Goal: Task Accomplishment & Management: Manage account settings

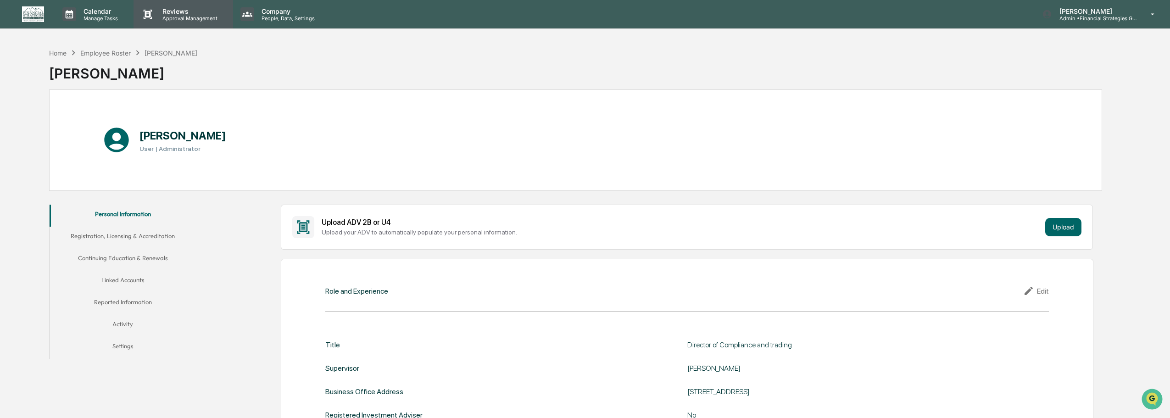
click at [186, 11] on p "Reviews" at bounding box center [188, 11] width 67 height 8
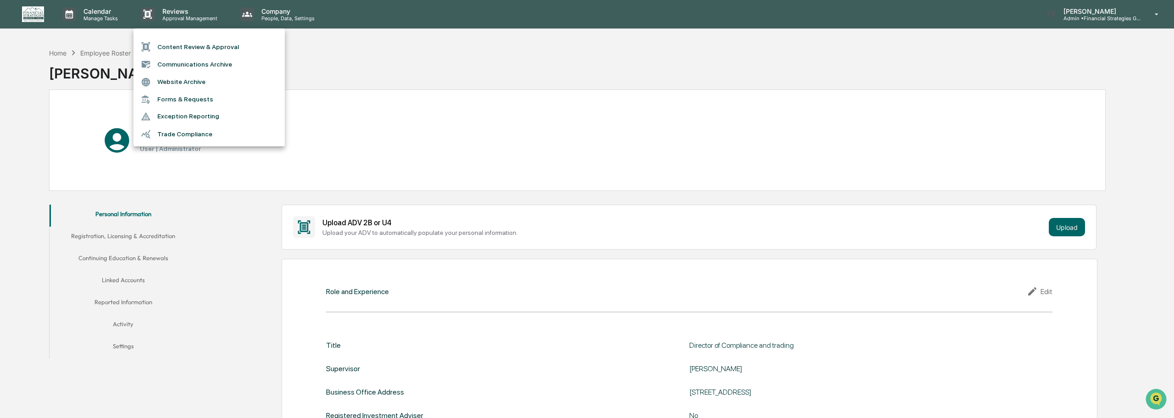
click at [198, 129] on li "Trade Compliance" at bounding box center [209, 133] width 151 height 17
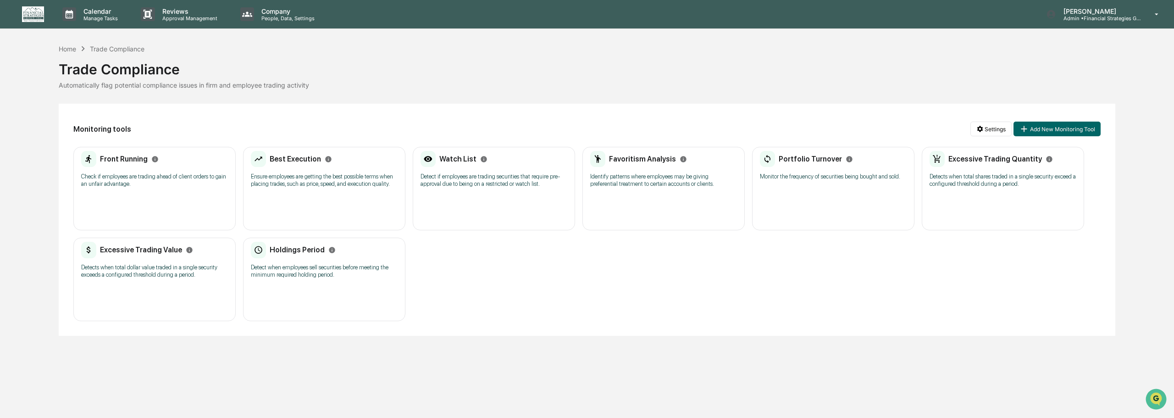
click at [309, 262] on div "Holdings Period Detect when employees sell securities before meeting the minimu…" at bounding box center [324, 263] width 147 height 43
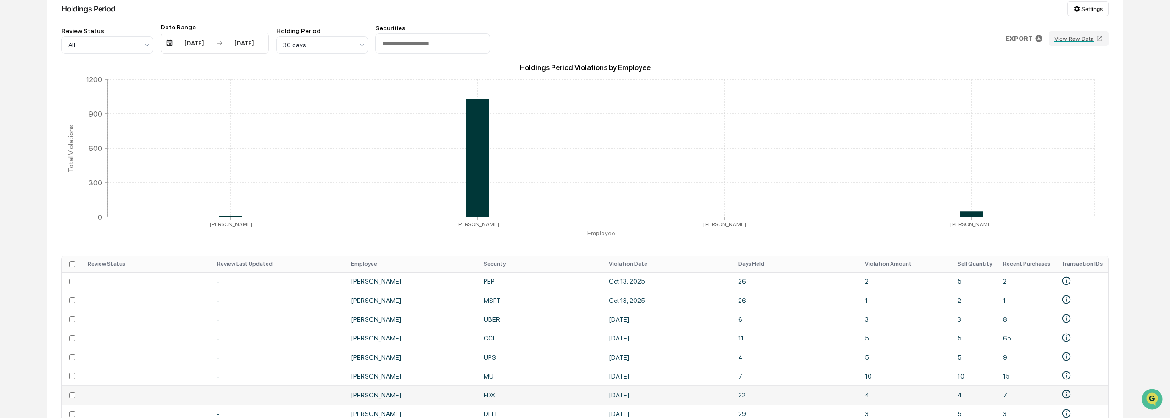
scroll to position [212, 0]
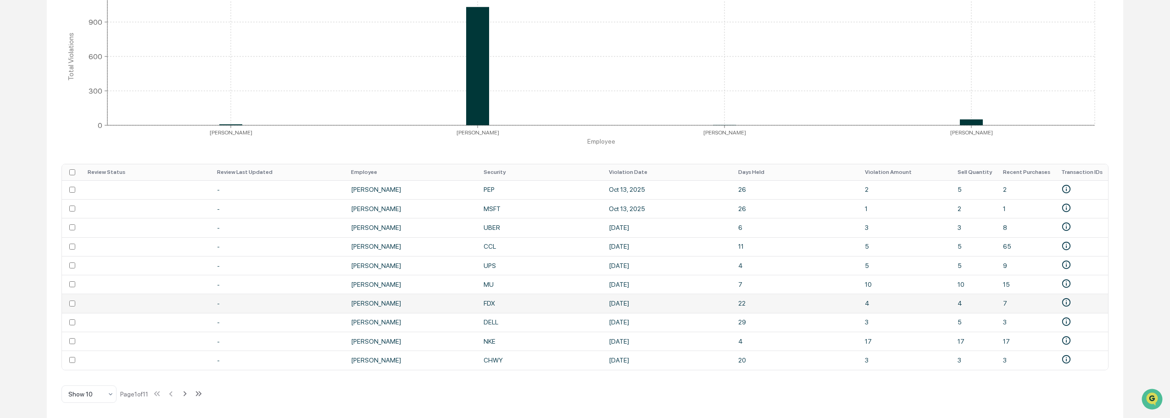
click at [490, 301] on td "FDX" at bounding box center [540, 303] width 125 height 19
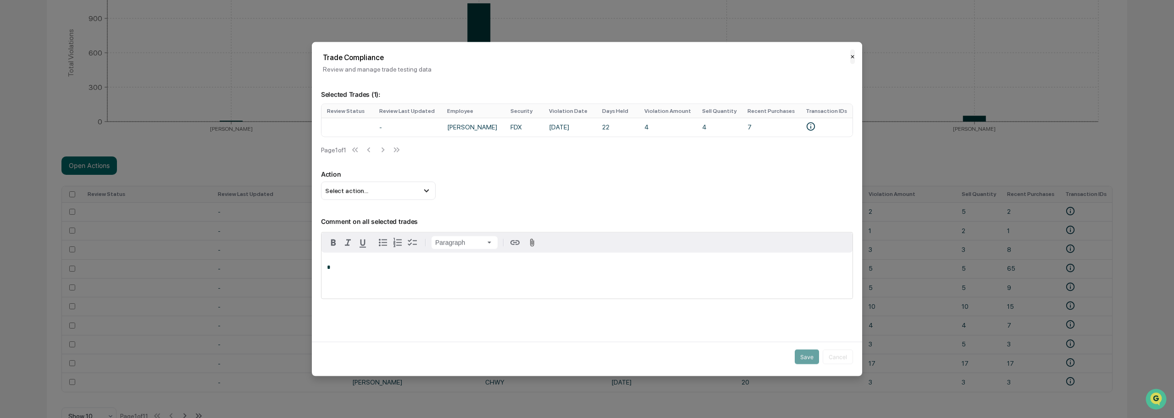
click at [851, 56] on button "✕" at bounding box center [853, 56] width 5 height 15
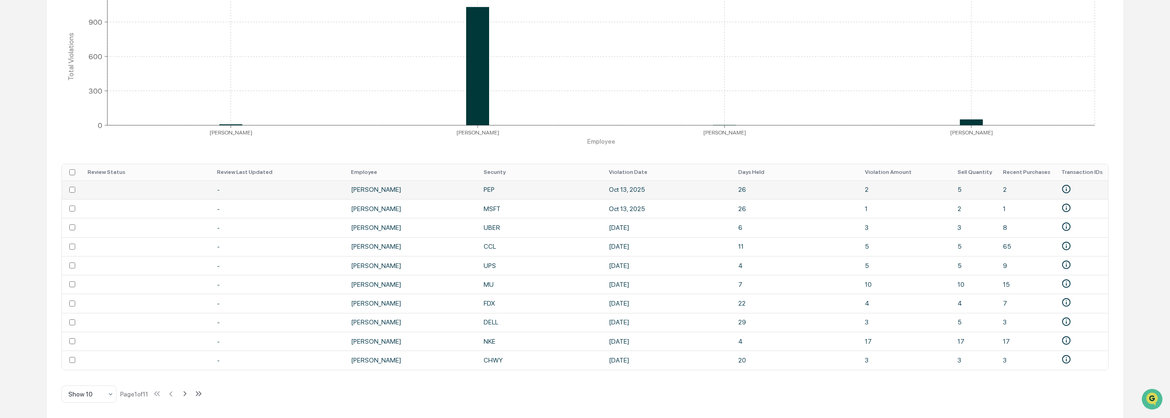
click at [454, 186] on td "[PERSON_NAME]" at bounding box center [411, 189] width 133 height 19
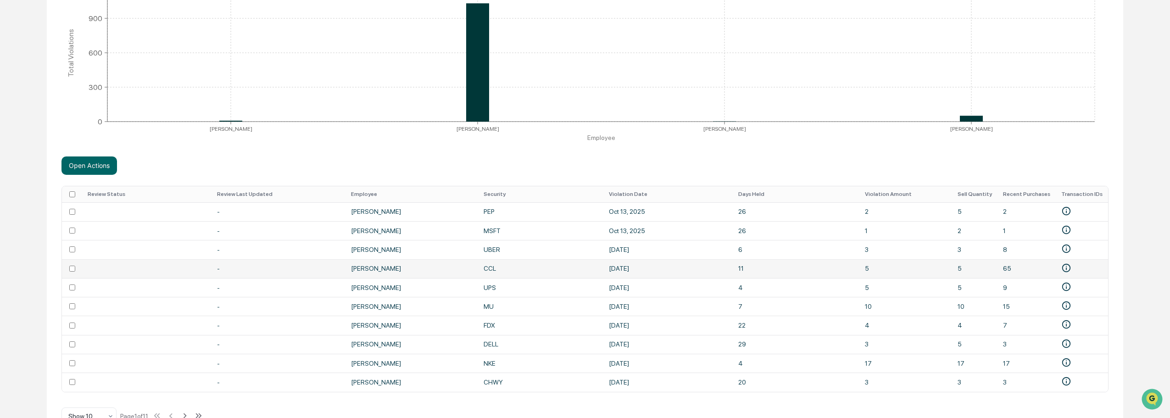
click at [72, 265] on td at bounding box center [72, 268] width 20 height 19
click at [71, 294] on td at bounding box center [72, 287] width 20 height 19
click at [71, 311] on td at bounding box center [72, 306] width 20 height 19
click at [69, 347] on td at bounding box center [72, 344] width 20 height 19
click at [76, 365] on td at bounding box center [72, 363] width 20 height 19
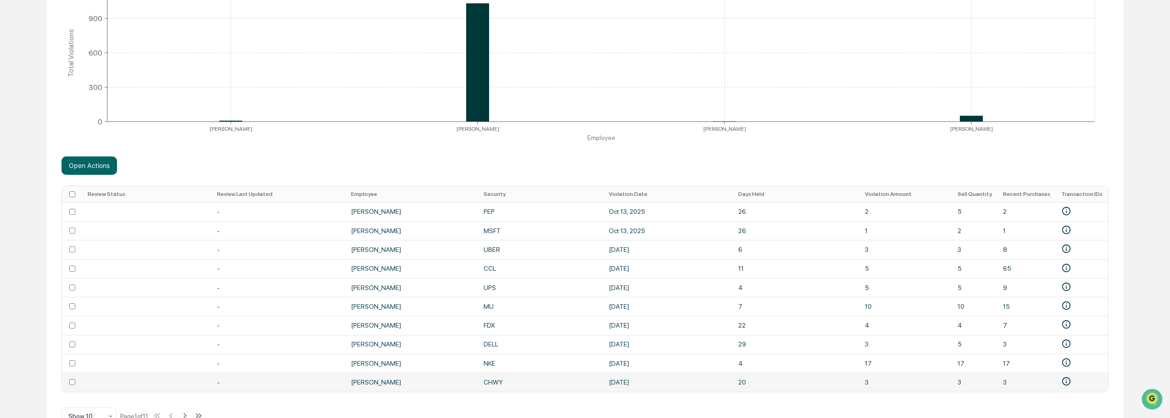
click at [73, 388] on td at bounding box center [72, 382] width 20 height 19
click at [78, 162] on button "Open Actions" at bounding box center [89, 165] width 56 height 18
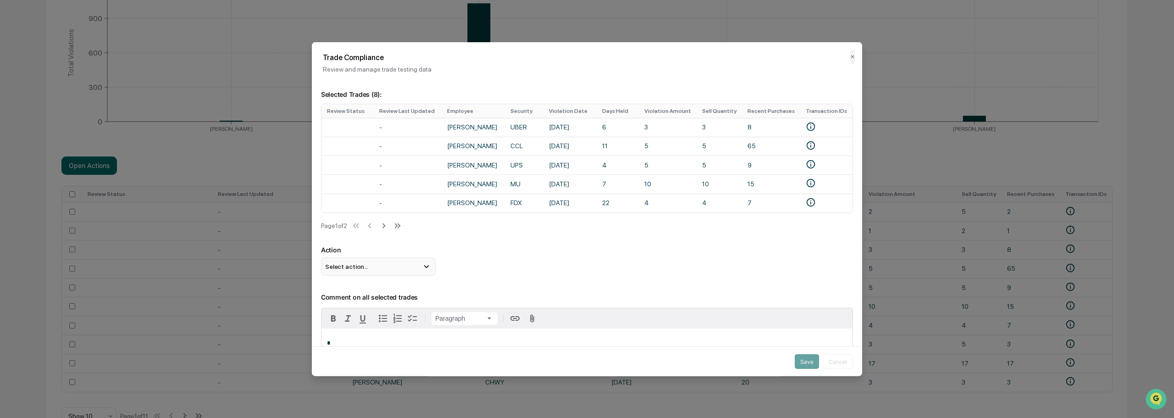
click at [409, 276] on div "Select action..." at bounding box center [378, 266] width 115 height 18
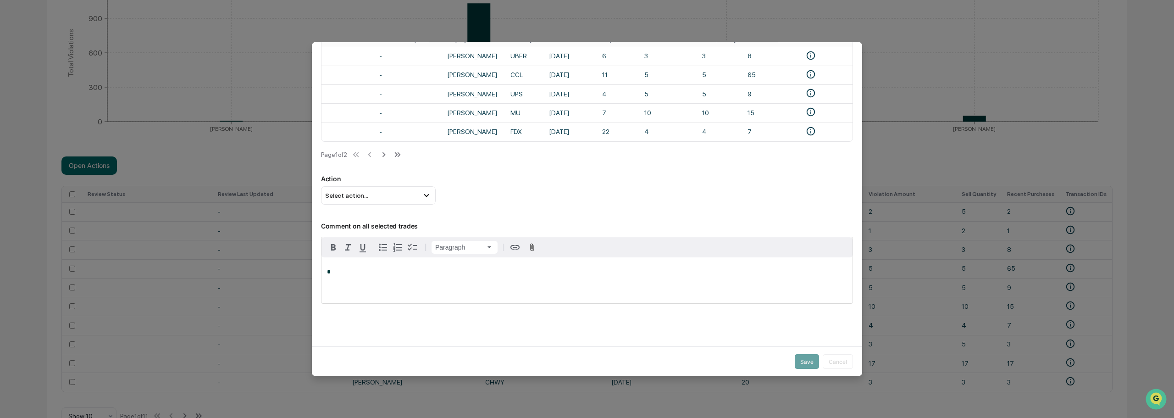
click at [383, 269] on p "*" at bounding box center [587, 272] width 520 height 6
click at [361, 192] on span "Select action..." at bounding box center [346, 195] width 43 height 7
click at [690, 328] on div "**********" at bounding box center [587, 172] width 551 height 329
click at [801, 358] on button "Save" at bounding box center [807, 361] width 24 height 15
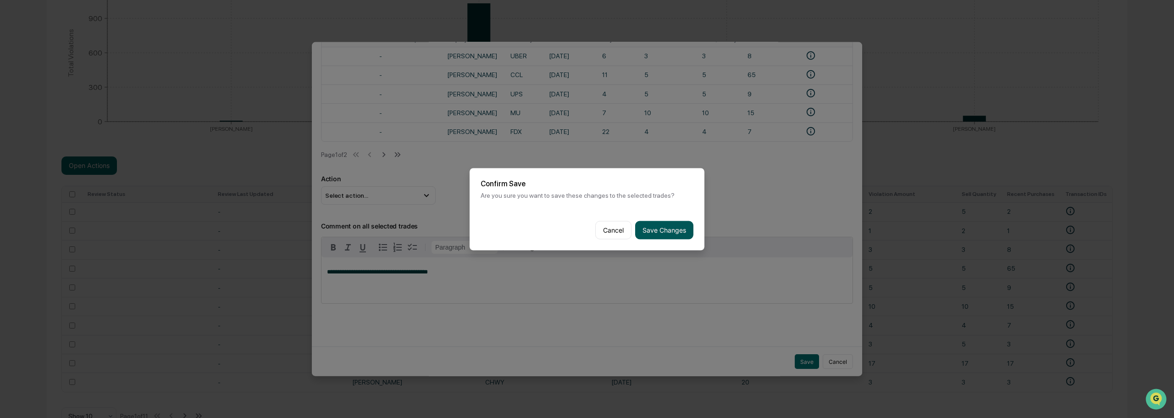
click at [660, 231] on button "Save Changes" at bounding box center [664, 230] width 58 height 18
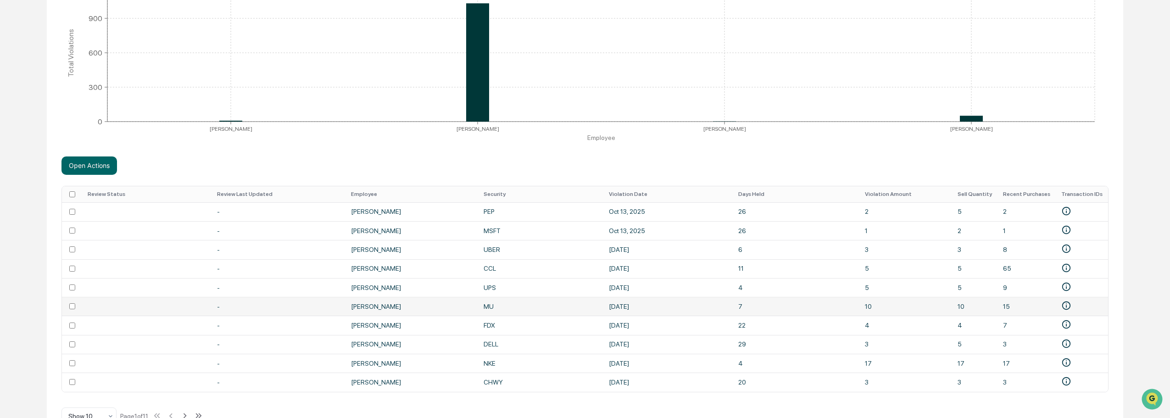
click at [72, 311] on td at bounding box center [72, 306] width 20 height 19
click at [100, 170] on button "Open Actions" at bounding box center [89, 165] width 56 height 18
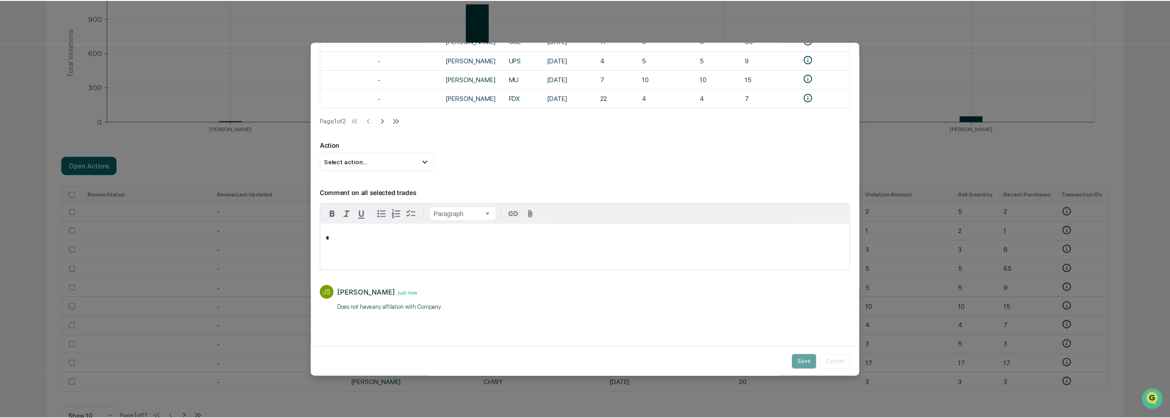
scroll to position [67, 0]
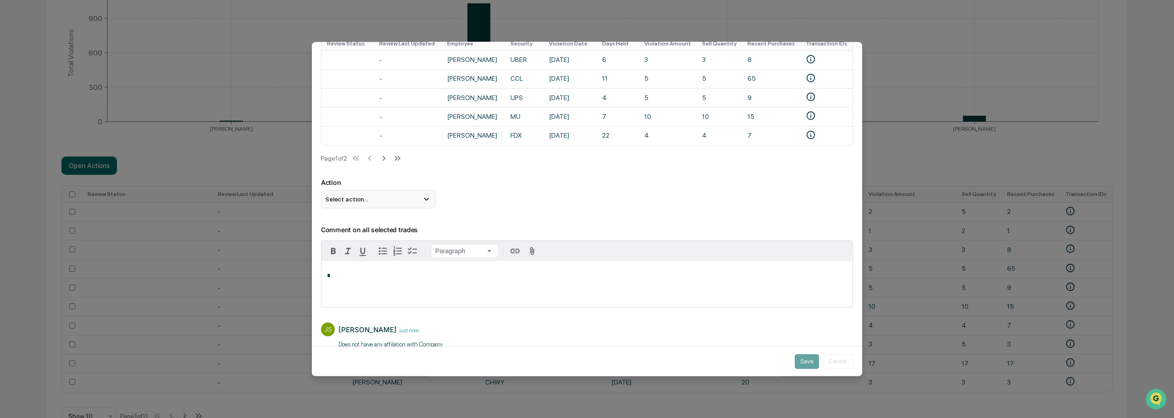
click at [394, 205] on div "Select action..." at bounding box center [378, 199] width 115 height 18
click at [386, 240] on div "Mark Not Item of Interest" at bounding box center [378, 235] width 107 height 10
click at [800, 356] on button "Save" at bounding box center [807, 361] width 24 height 15
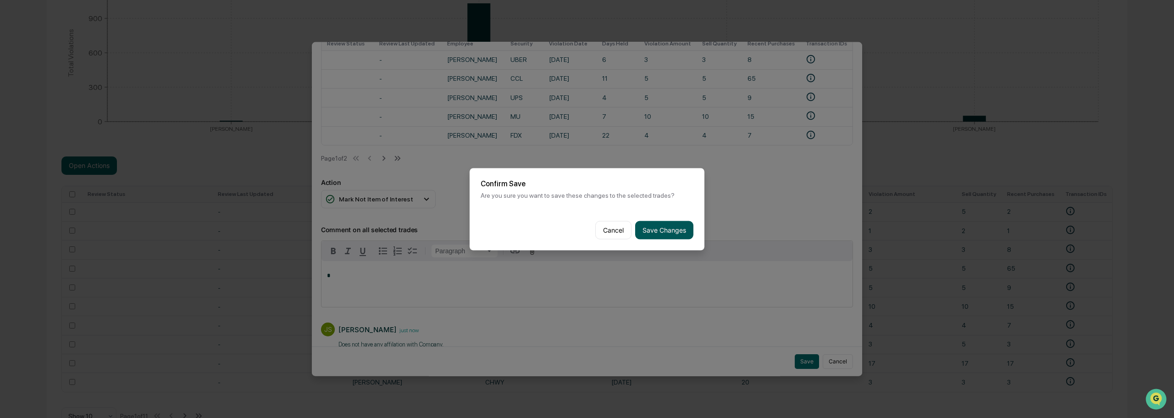
click at [673, 228] on button "Save Changes" at bounding box center [664, 230] width 58 height 18
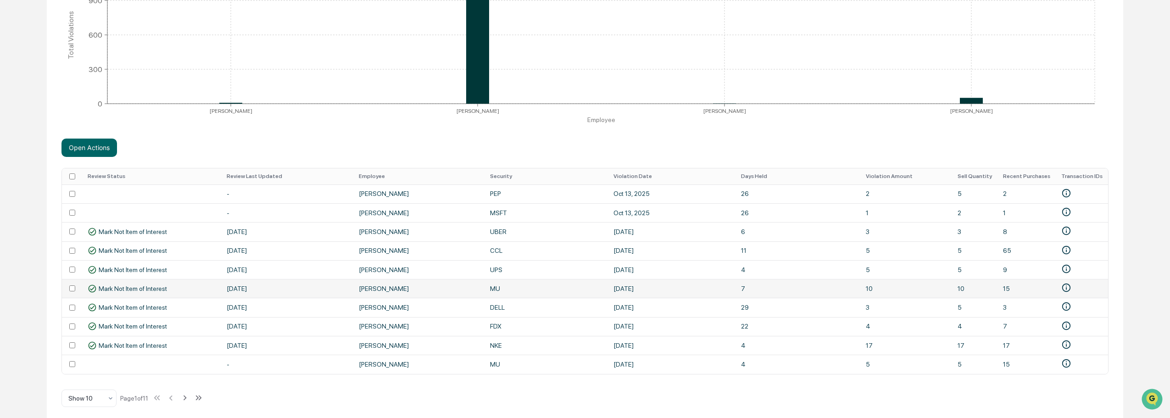
scroll to position [238, 0]
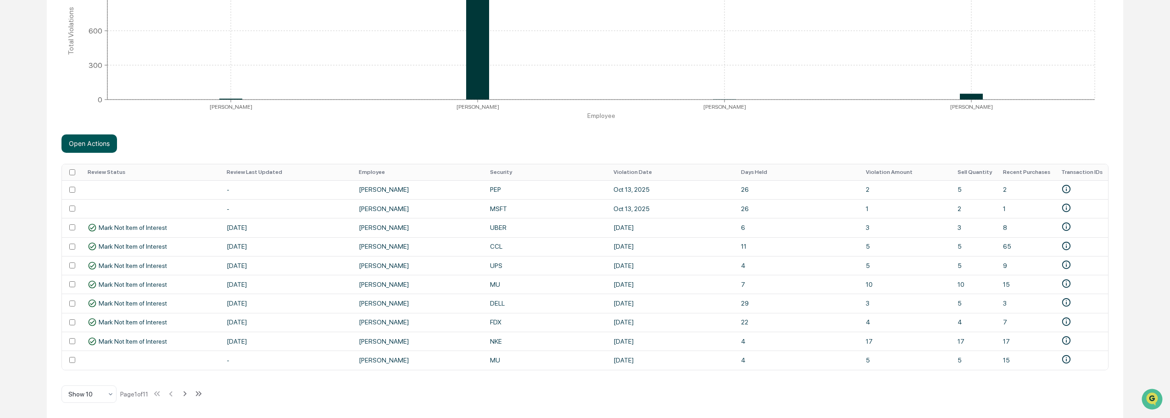
click at [90, 138] on button "Open Actions" at bounding box center [89, 143] width 56 height 18
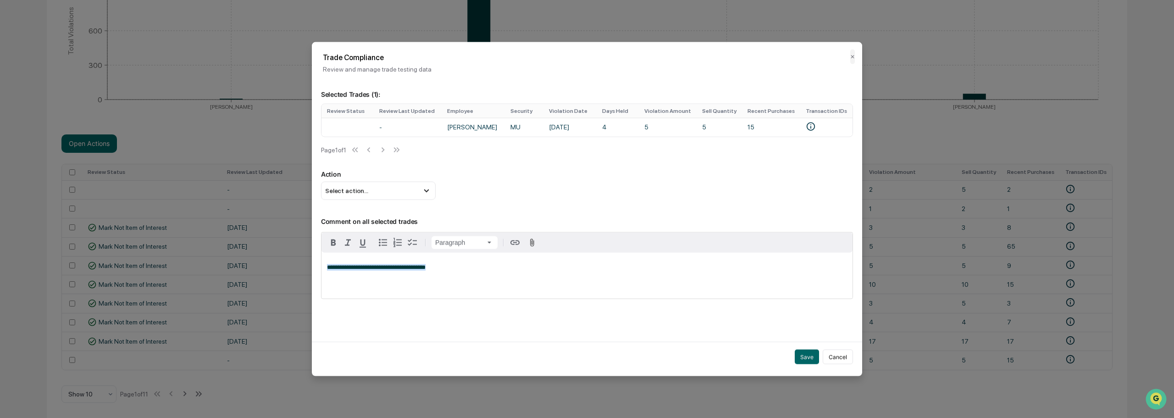
drag, startPoint x: 430, startPoint y: 273, endPoint x: 324, endPoint y: 276, distance: 106.5
click at [304, 284] on body "Calendar Manage Tasks Reviews Approval Management Company People, Data, Setting…" at bounding box center [587, 92] width 1174 height 652
copy span "**********"
click at [367, 192] on div "Select action..." at bounding box center [378, 190] width 115 height 18
click at [372, 231] on div "Mark Not Item of Interest" at bounding box center [378, 227] width 107 height 10
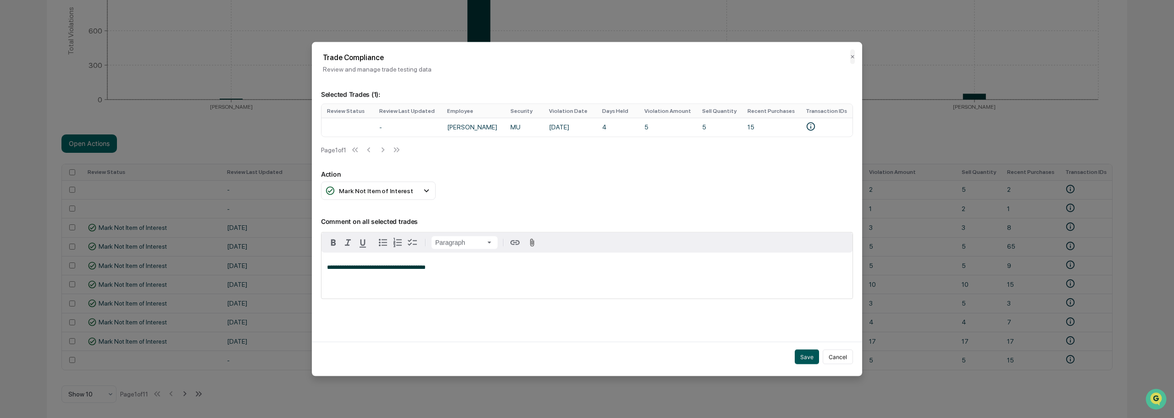
click at [798, 358] on button "Save" at bounding box center [807, 357] width 24 height 15
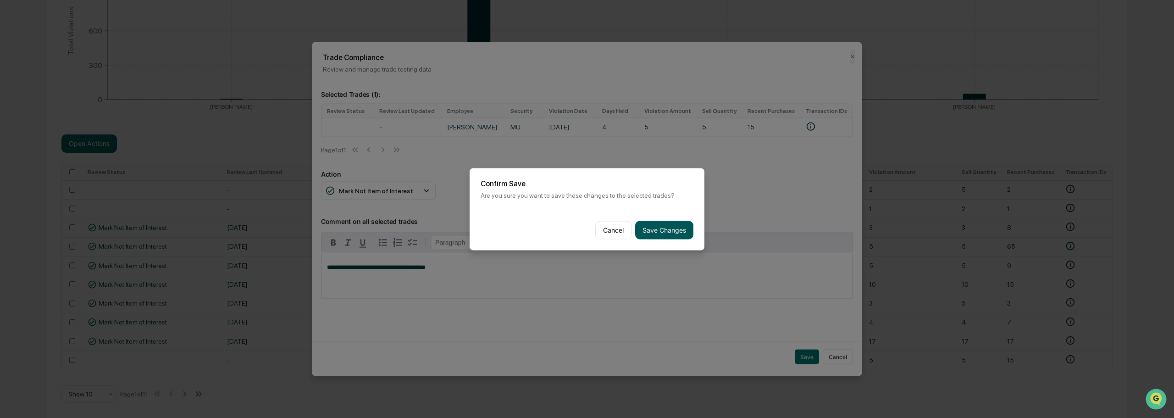
click at [645, 228] on button "Save Changes" at bounding box center [664, 230] width 58 height 18
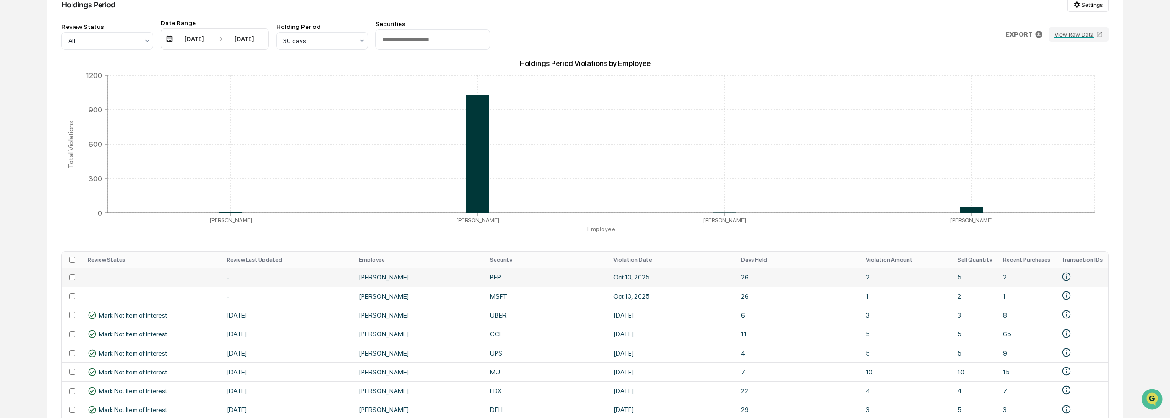
scroll to position [138, 0]
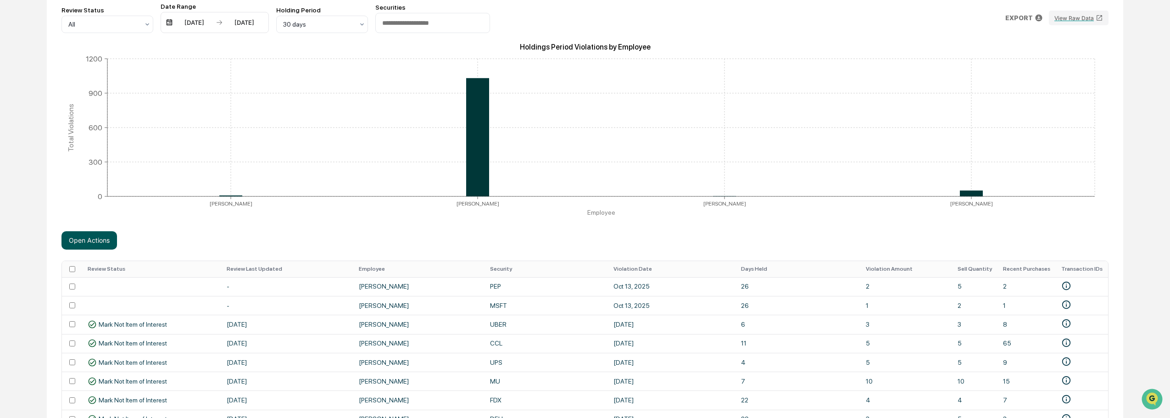
click at [80, 240] on button "Open Actions" at bounding box center [89, 240] width 56 height 18
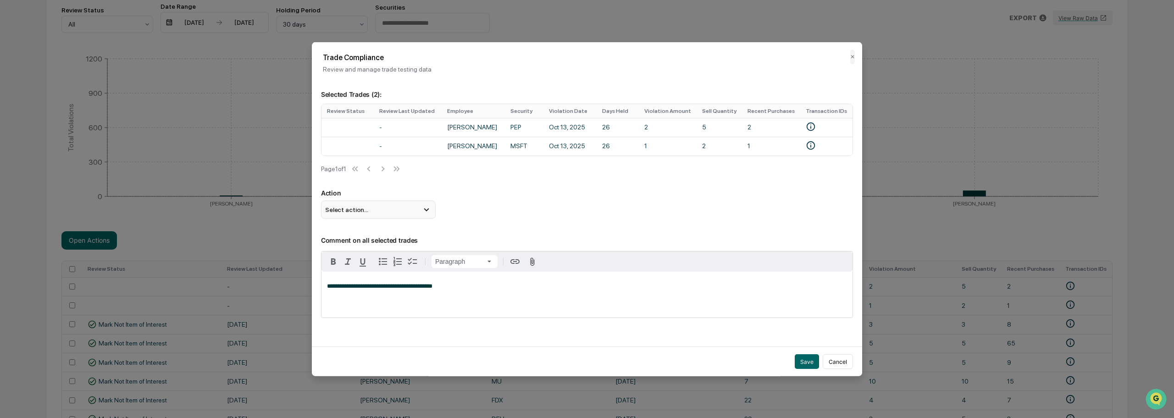
click at [371, 212] on div "Select action..." at bounding box center [378, 209] width 115 height 18
click at [356, 251] on div "Mark Not Item of Interest" at bounding box center [378, 246] width 107 height 10
click at [806, 356] on button "Save" at bounding box center [807, 361] width 24 height 15
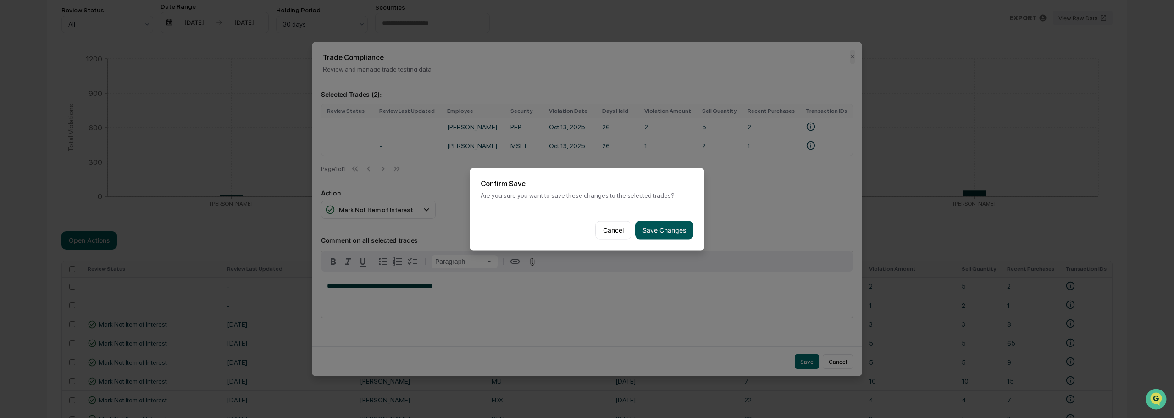
click at [646, 228] on button "Save Changes" at bounding box center [664, 230] width 58 height 18
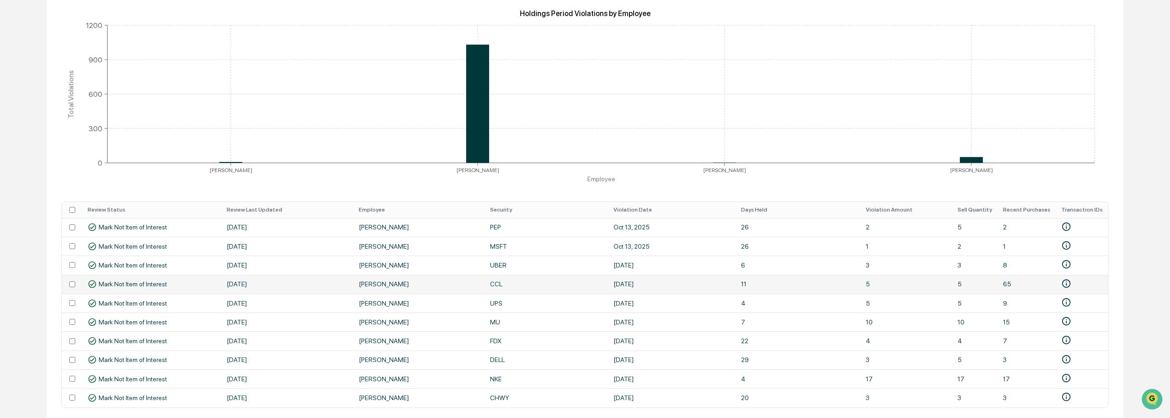
scroll to position [212, 0]
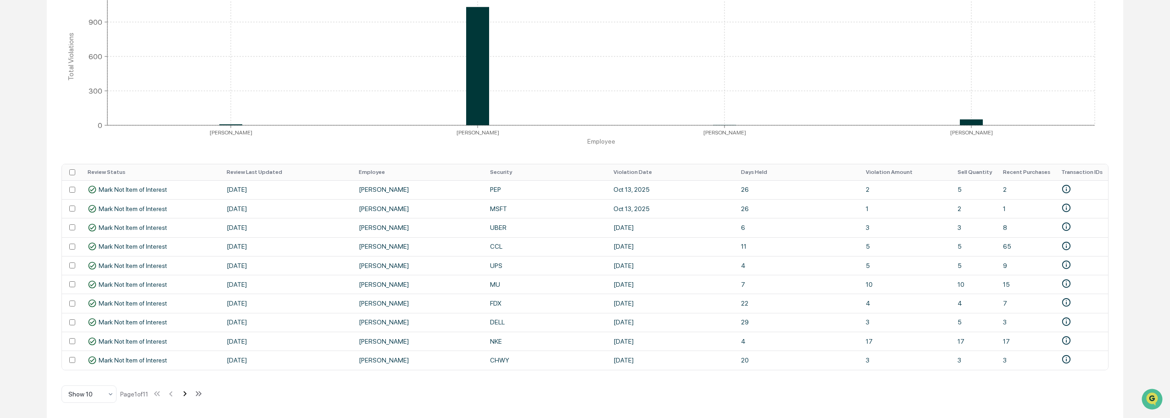
click at [187, 396] on icon at bounding box center [185, 394] width 10 height 10
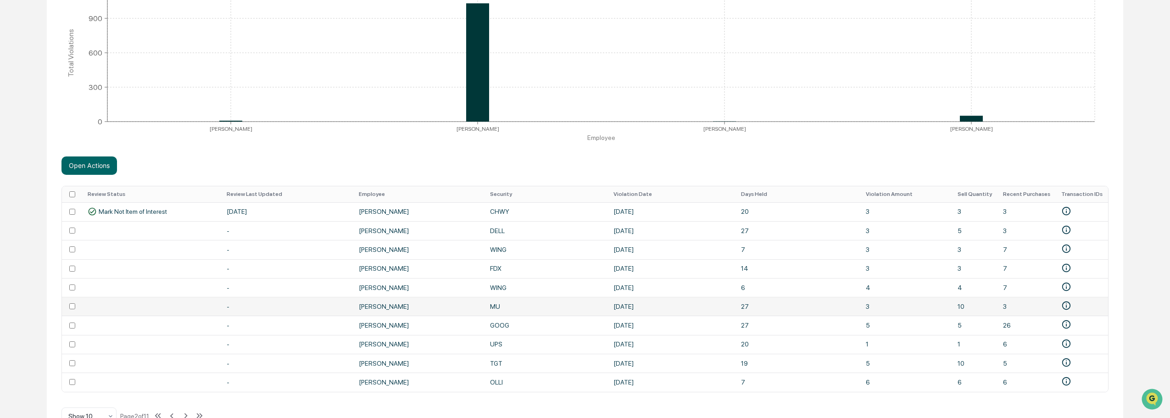
click at [72, 303] on td at bounding box center [72, 306] width 20 height 19
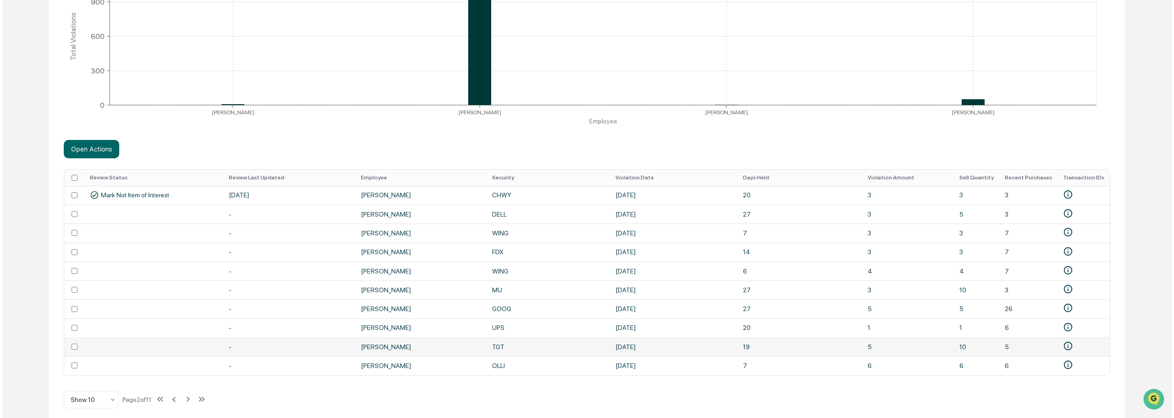
scroll to position [238, 0]
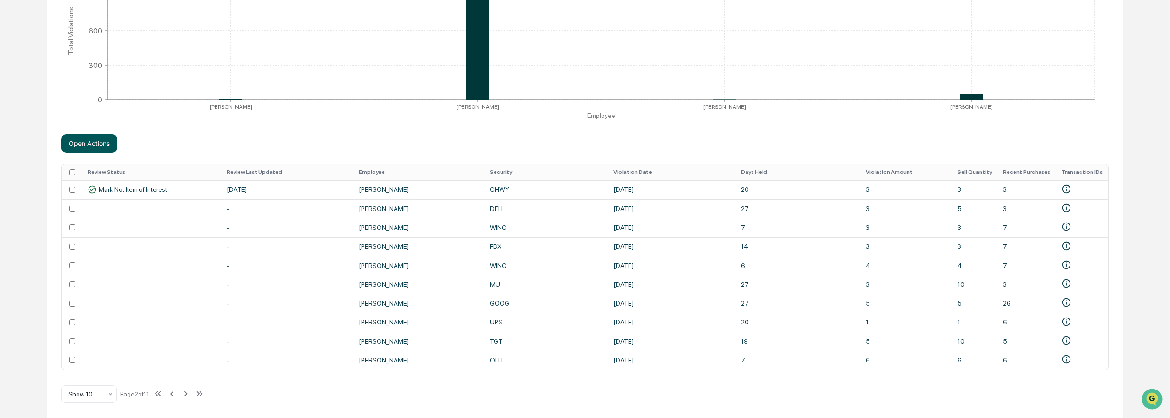
click at [92, 145] on button "Open Actions" at bounding box center [89, 143] width 56 height 18
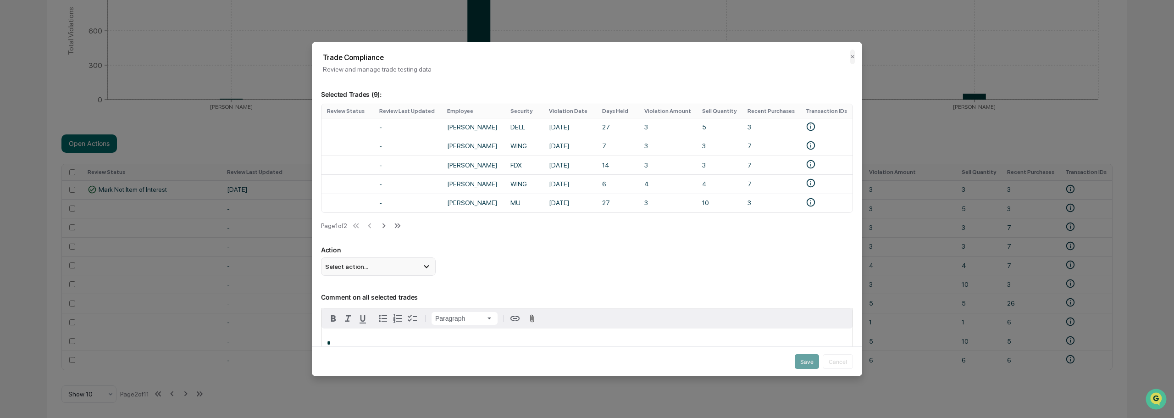
click at [399, 273] on div "Select action..." at bounding box center [378, 266] width 115 height 18
click at [374, 308] on div "Mark Not Item of Interest" at bounding box center [378, 303] width 107 height 10
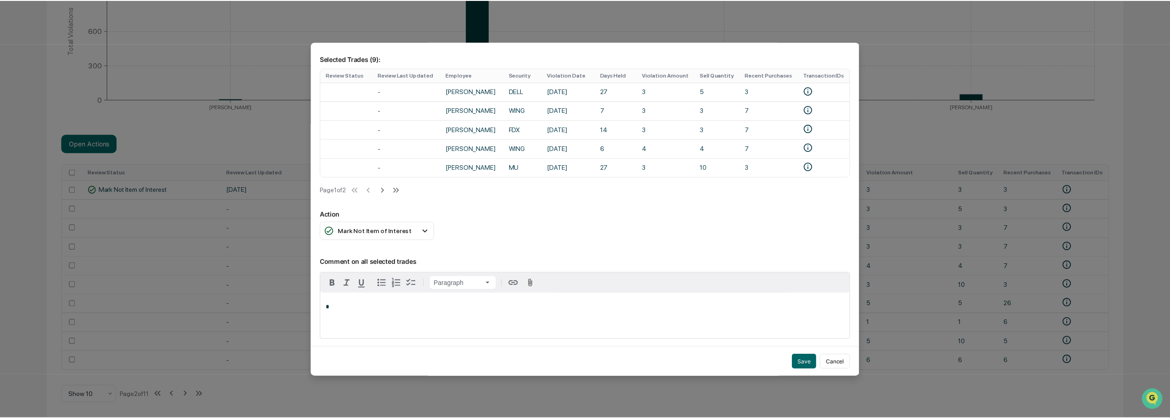
scroll to position [79, 0]
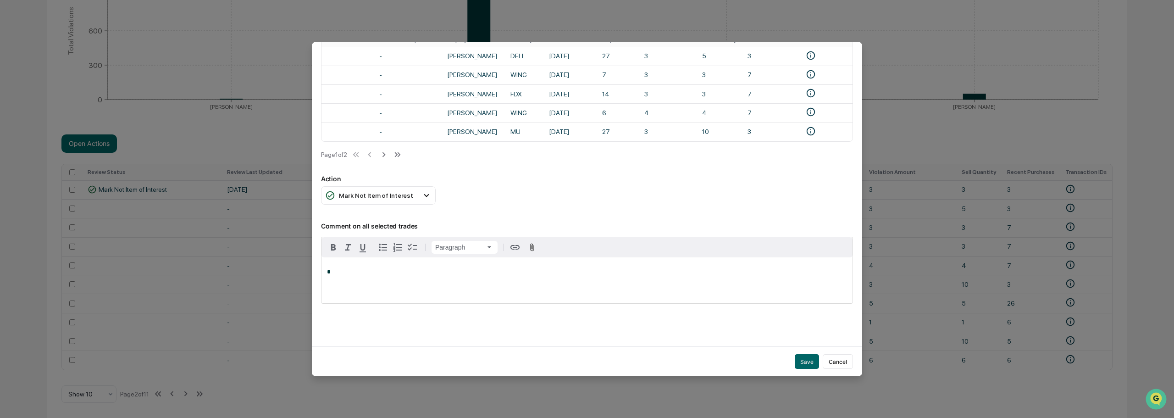
click at [345, 270] on p "*" at bounding box center [587, 272] width 520 height 6
click at [341, 272] on div "*" at bounding box center [587, 280] width 531 height 46
click at [798, 359] on button "Save" at bounding box center [807, 361] width 24 height 15
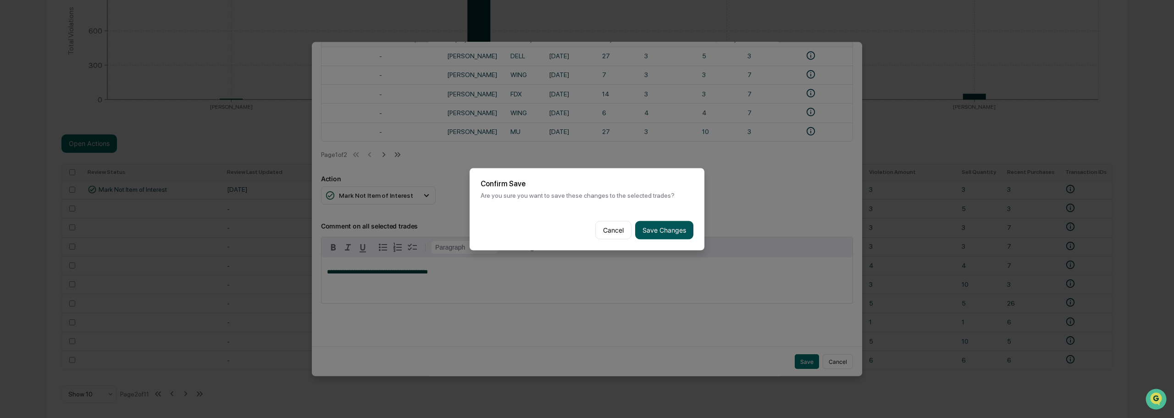
click at [662, 228] on button "Save Changes" at bounding box center [664, 230] width 58 height 18
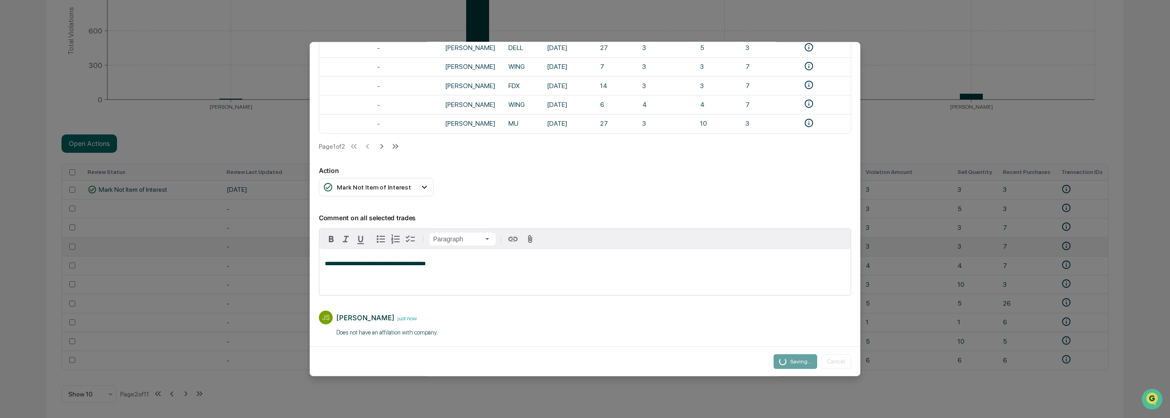
scroll to position [212, 0]
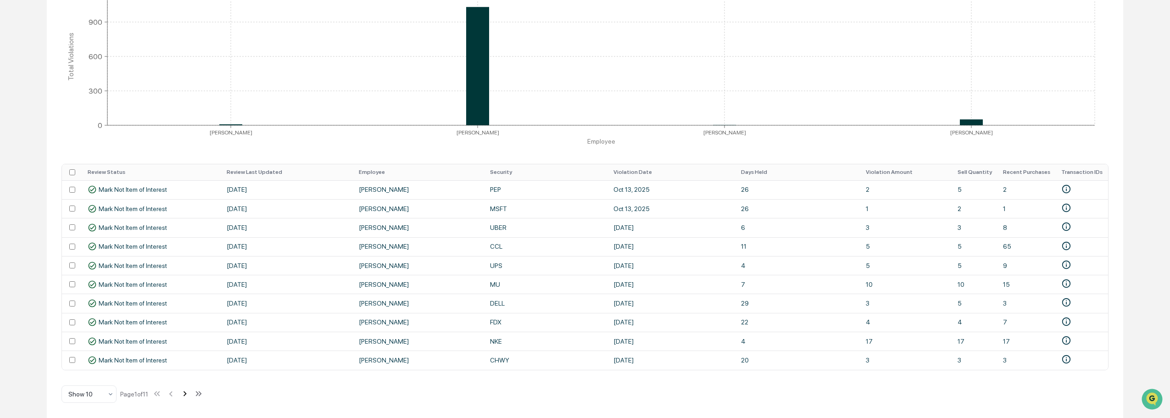
click at [187, 395] on icon at bounding box center [185, 393] width 3 height 5
click at [188, 395] on icon at bounding box center [185, 393] width 3 height 5
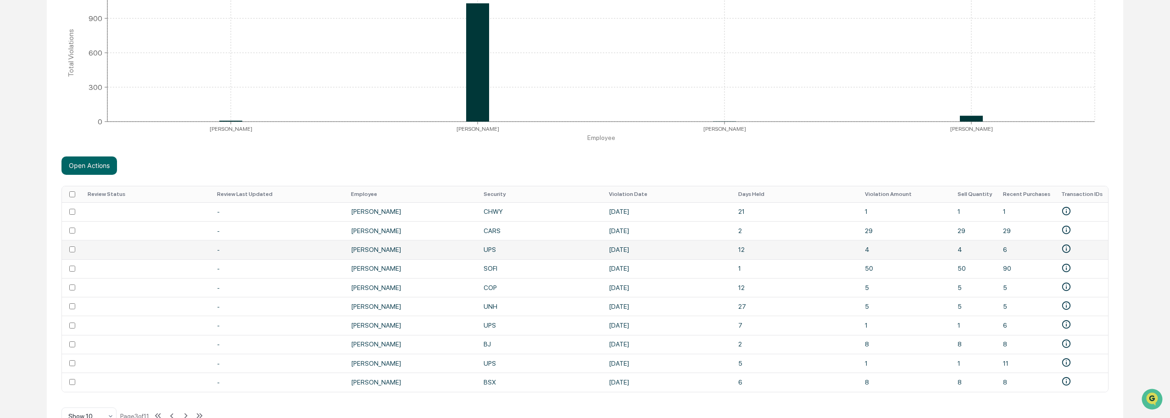
click at [72, 253] on td at bounding box center [72, 249] width 20 height 19
click at [71, 350] on td at bounding box center [72, 344] width 20 height 19
click at [72, 378] on td at bounding box center [72, 382] width 20 height 19
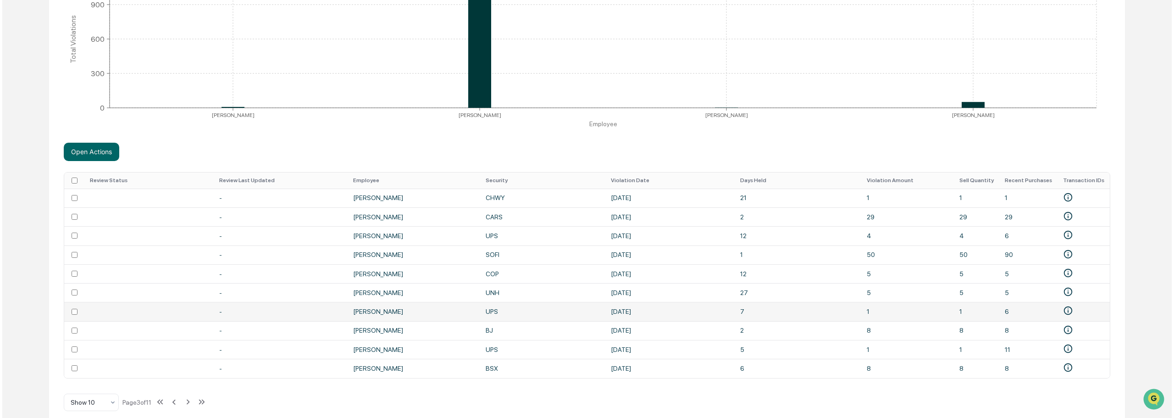
scroll to position [238, 0]
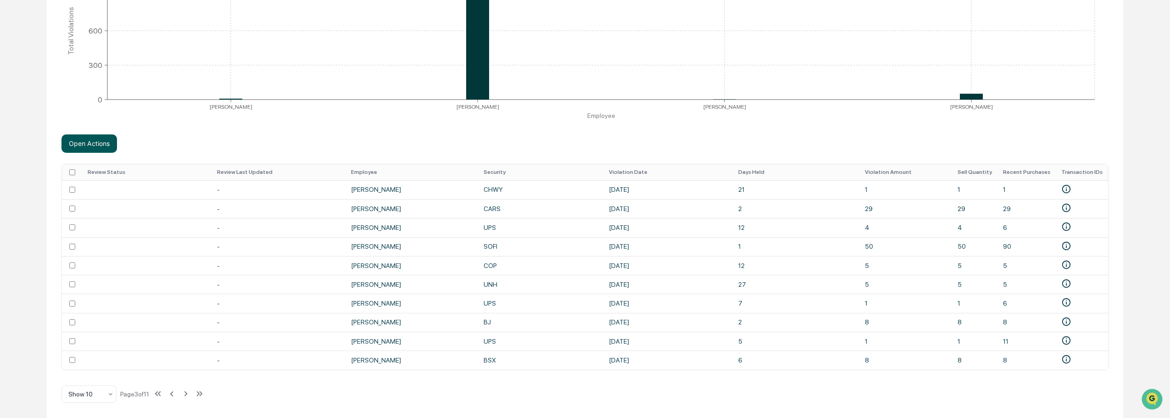
click at [88, 139] on button "Open Actions" at bounding box center [89, 143] width 56 height 18
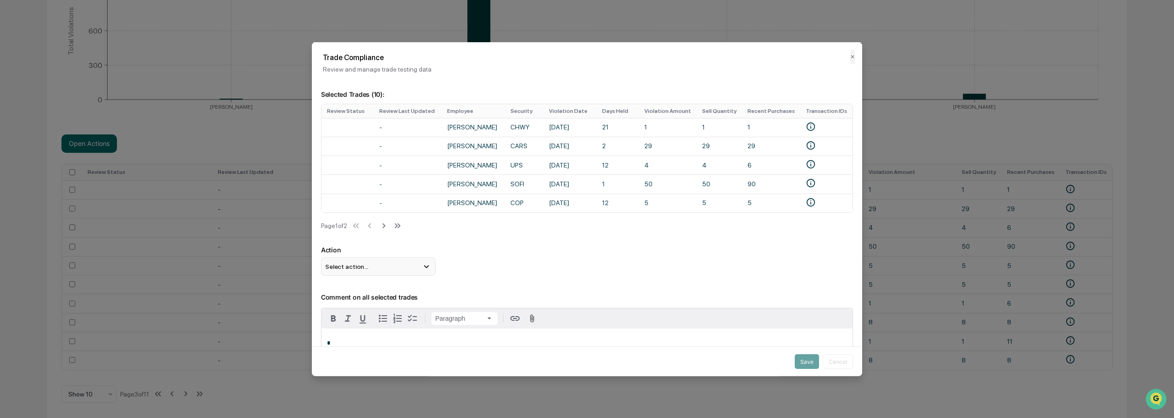
click at [391, 270] on div "Select action..." at bounding box center [378, 266] width 115 height 18
click at [390, 290] on div "Flag Item of Interest" at bounding box center [378, 285] width 107 height 10
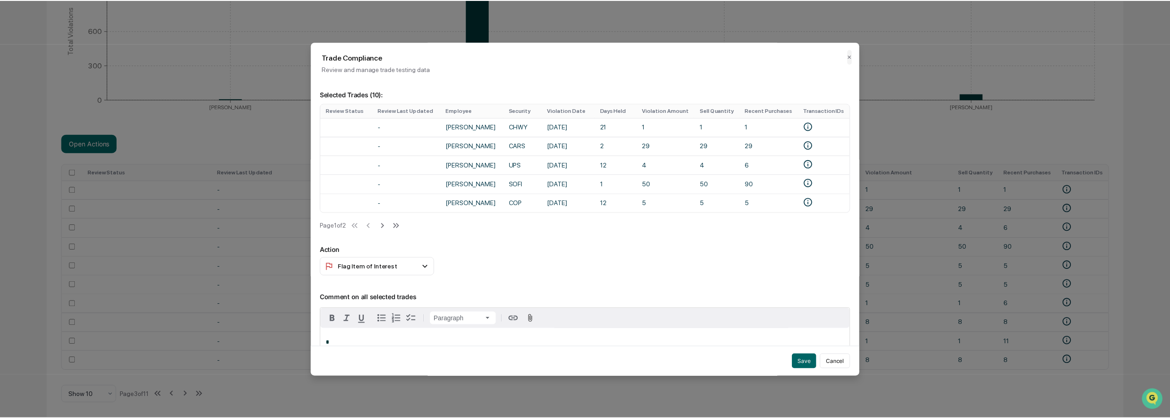
scroll to position [79, 0]
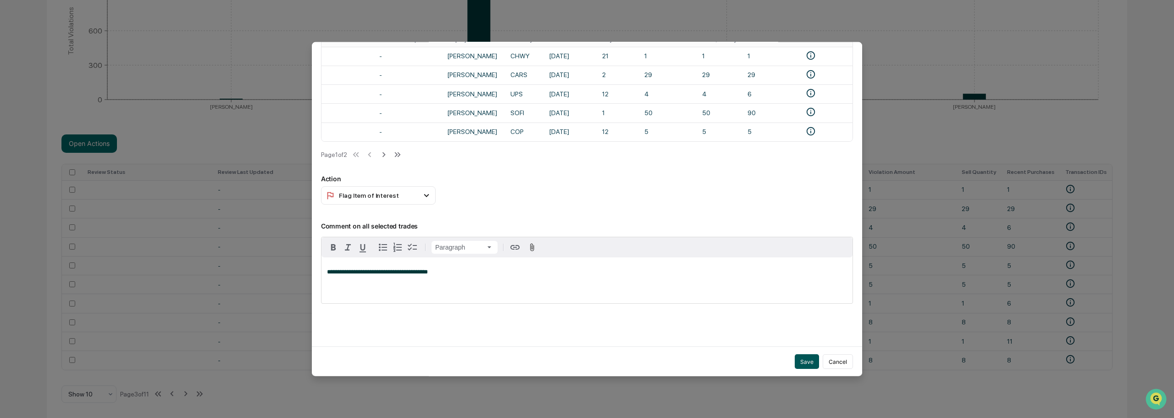
click at [800, 357] on button "Save" at bounding box center [807, 361] width 24 height 15
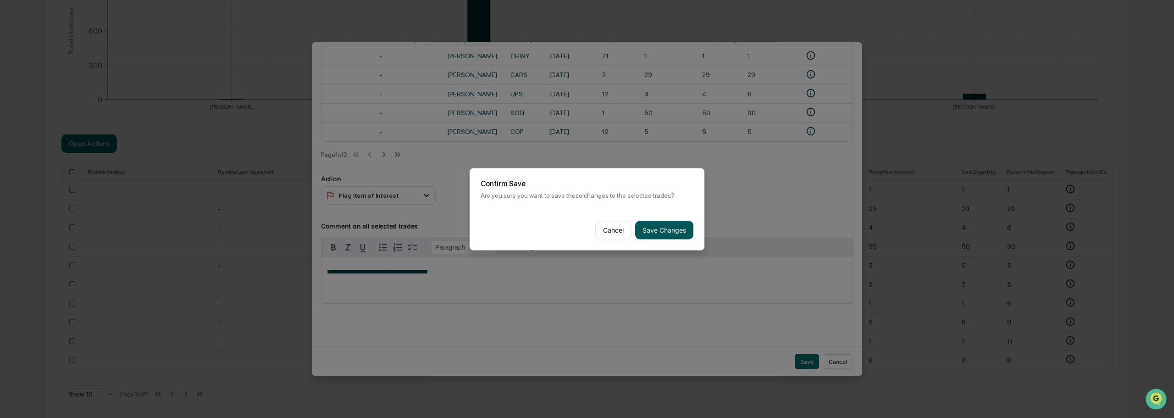
click at [670, 226] on button "Save Changes" at bounding box center [664, 230] width 58 height 18
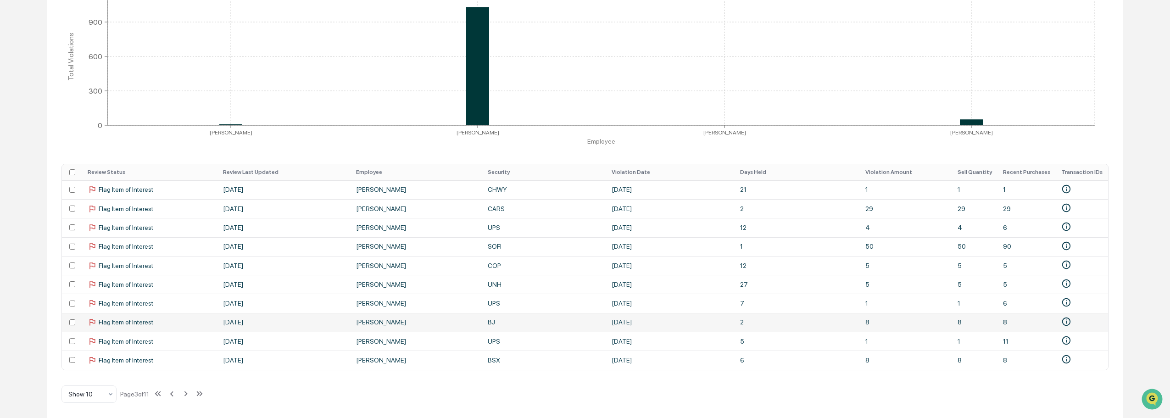
scroll to position [212, 0]
click at [187, 396] on icon at bounding box center [186, 394] width 10 height 10
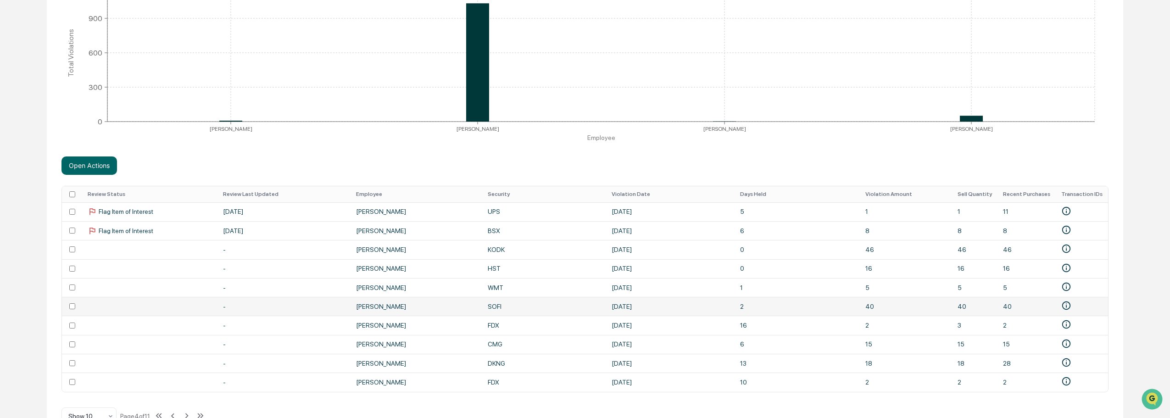
click at [76, 308] on td at bounding box center [72, 306] width 20 height 19
click at [75, 368] on td at bounding box center [72, 363] width 20 height 19
click at [68, 382] on td at bounding box center [72, 382] width 20 height 19
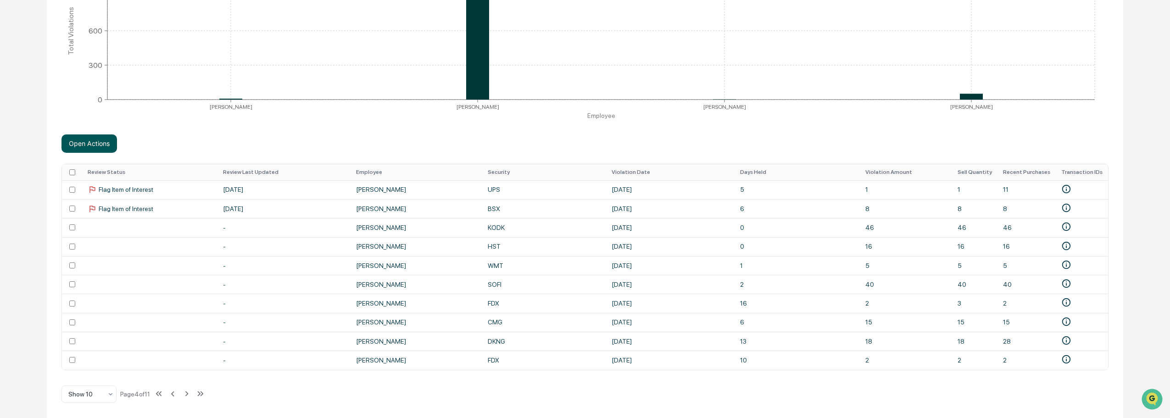
click at [89, 139] on button "Open Actions" at bounding box center [89, 143] width 56 height 18
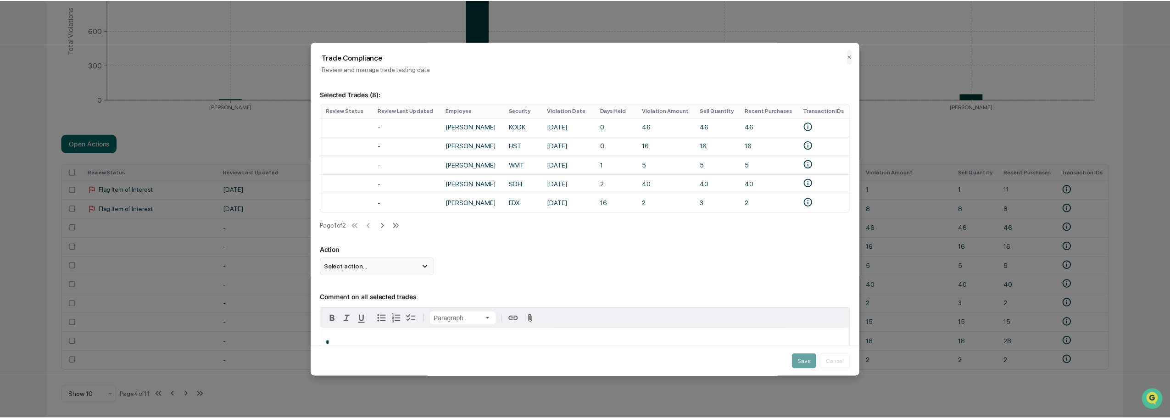
scroll to position [79, 0]
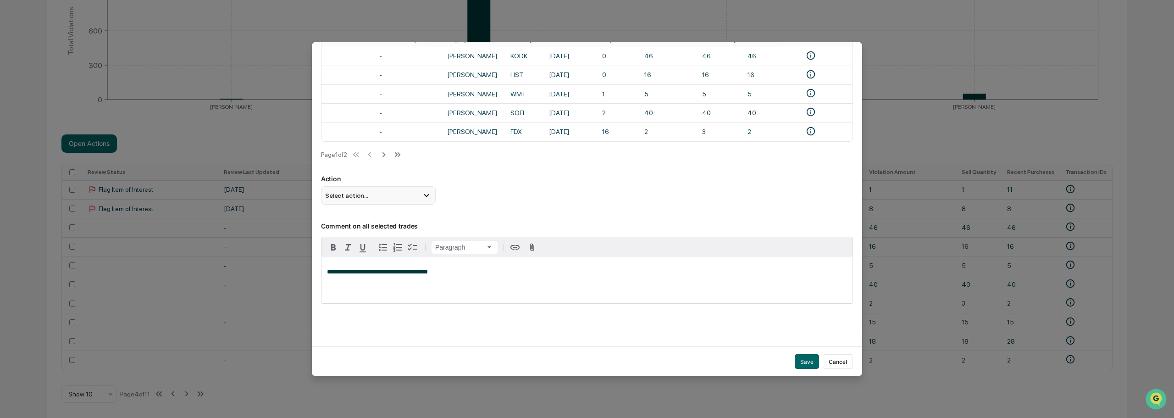
click at [375, 189] on div "Select action..." at bounding box center [378, 195] width 115 height 18
click at [373, 227] on div "Mark Not Item of Interest" at bounding box center [378, 232] width 107 height 10
click at [800, 354] on button "Save" at bounding box center [807, 361] width 24 height 15
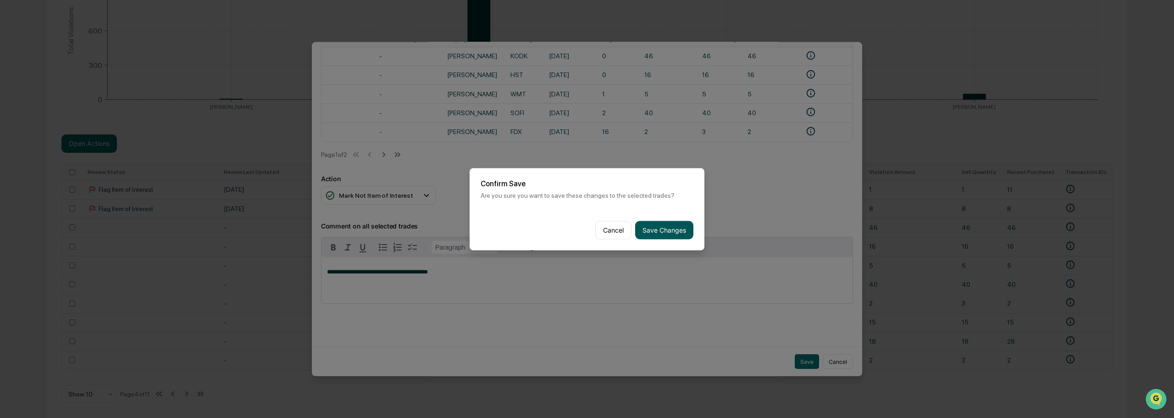
click at [657, 228] on button "Save Changes" at bounding box center [664, 230] width 58 height 18
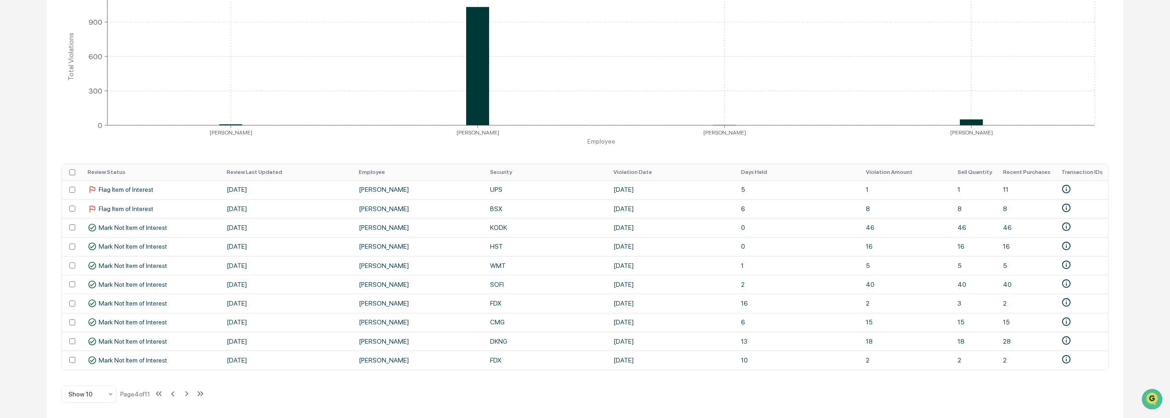
scroll to position [212, 0]
click at [142, 189] on span "Flag Item of Interest" at bounding box center [126, 189] width 55 height 7
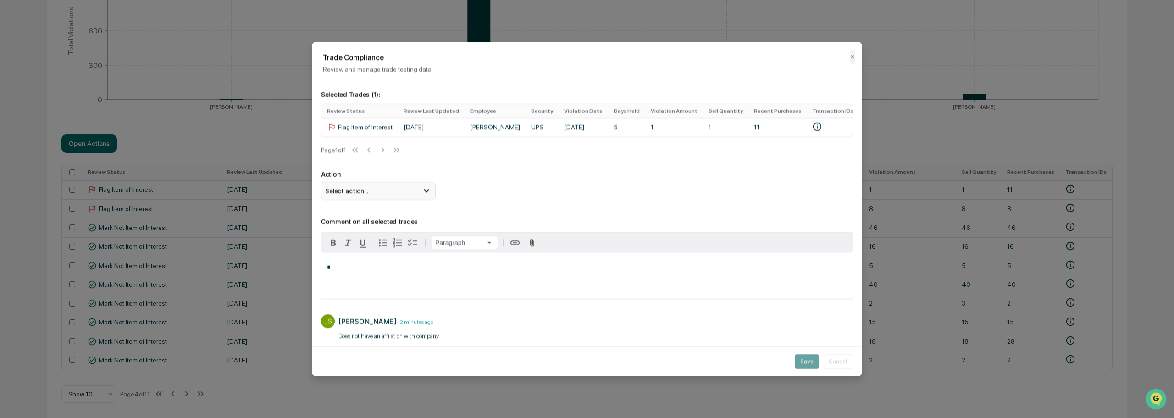
click at [429, 191] on icon at bounding box center [427, 190] width 10 height 10
click at [395, 232] on div "Mark Not Item of Interest" at bounding box center [378, 227] width 107 height 10
click at [798, 362] on button "Save" at bounding box center [807, 361] width 24 height 15
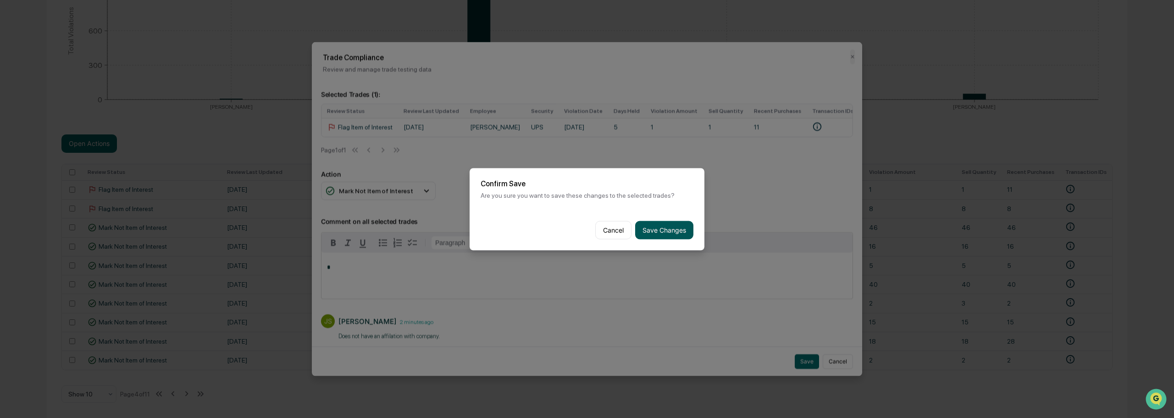
click at [655, 229] on button "Save Changes" at bounding box center [664, 230] width 58 height 18
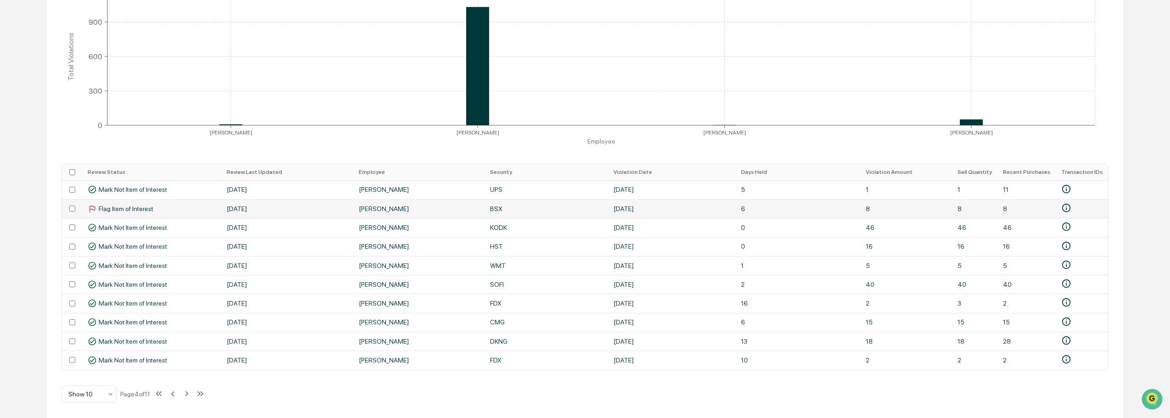
click at [117, 206] on span "Flag Item of Interest" at bounding box center [126, 208] width 55 height 7
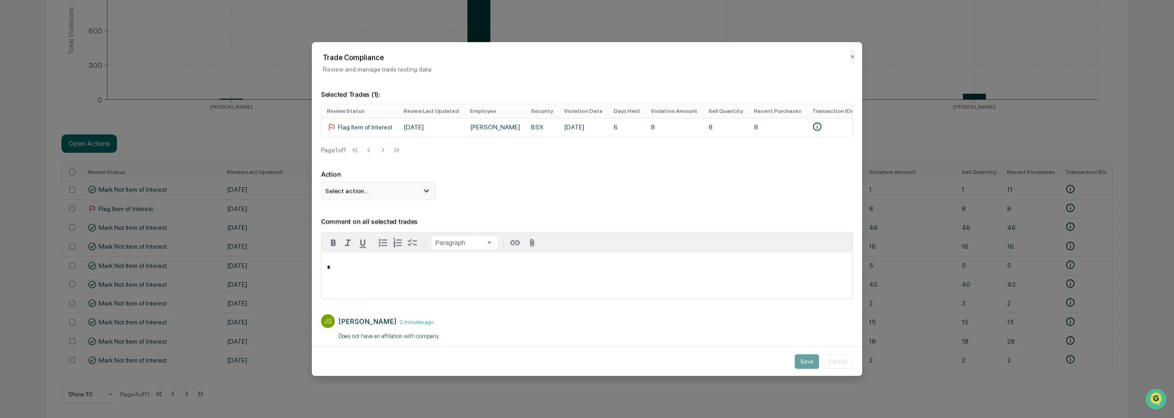
click at [388, 198] on div "Select action..." at bounding box center [378, 190] width 115 height 18
click at [385, 232] on div "Mark Not Item of Interest" at bounding box center [378, 227] width 107 height 10
click at [797, 362] on button "Save" at bounding box center [807, 361] width 24 height 15
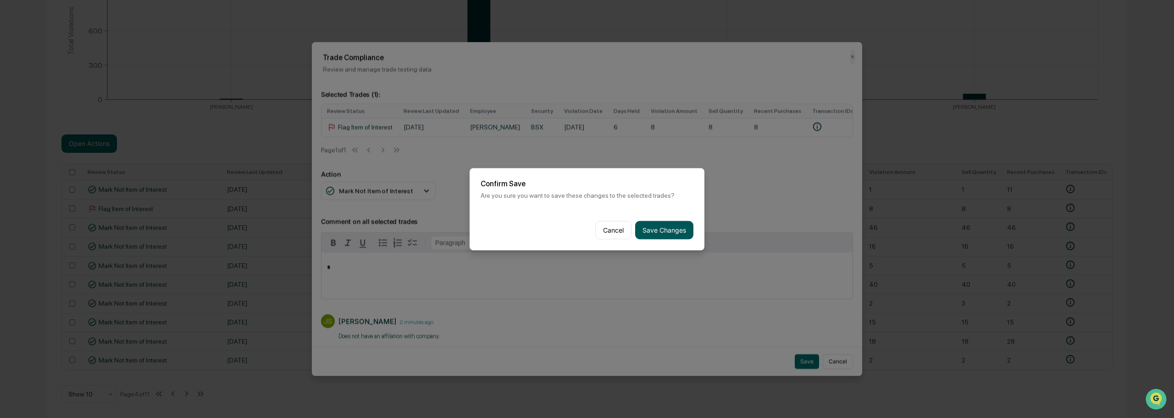
click at [656, 227] on button "Save Changes" at bounding box center [664, 230] width 58 height 18
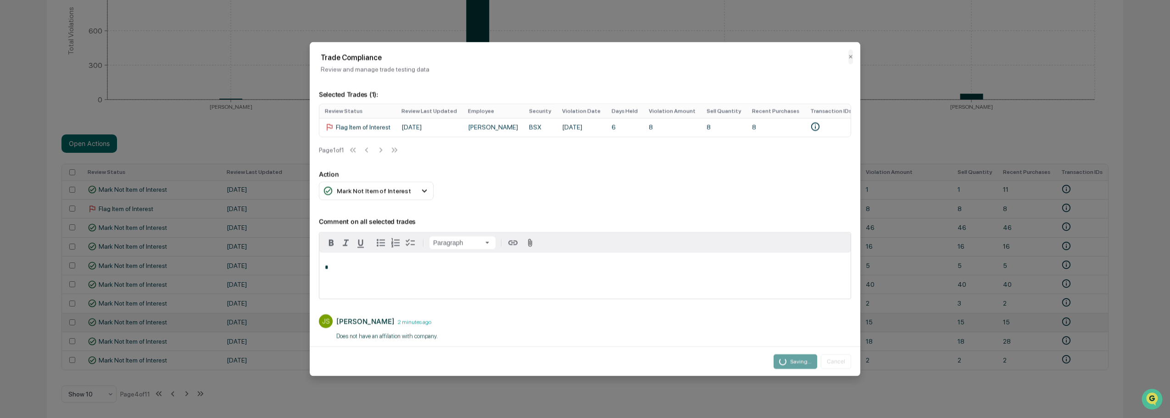
scroll to position [212, 0]
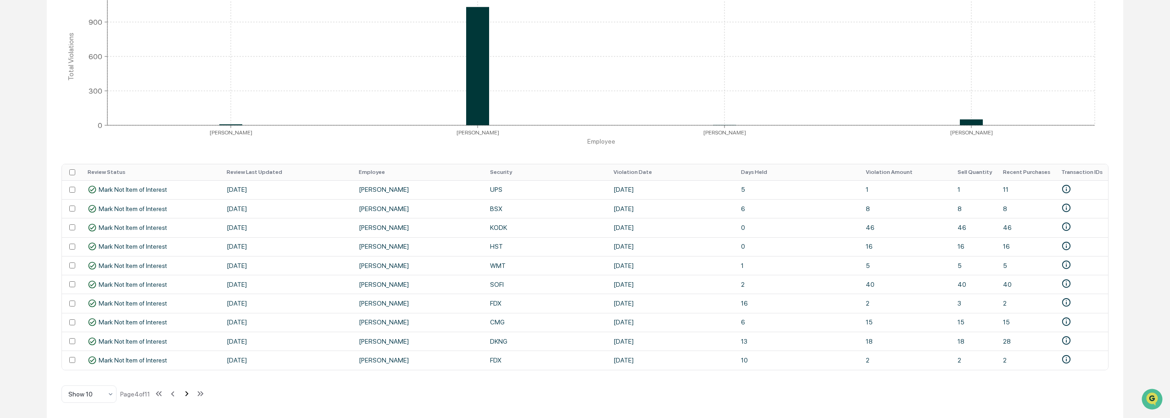
click at [189, 395] on icon at bounding box center [186, 393] width 3 height 5
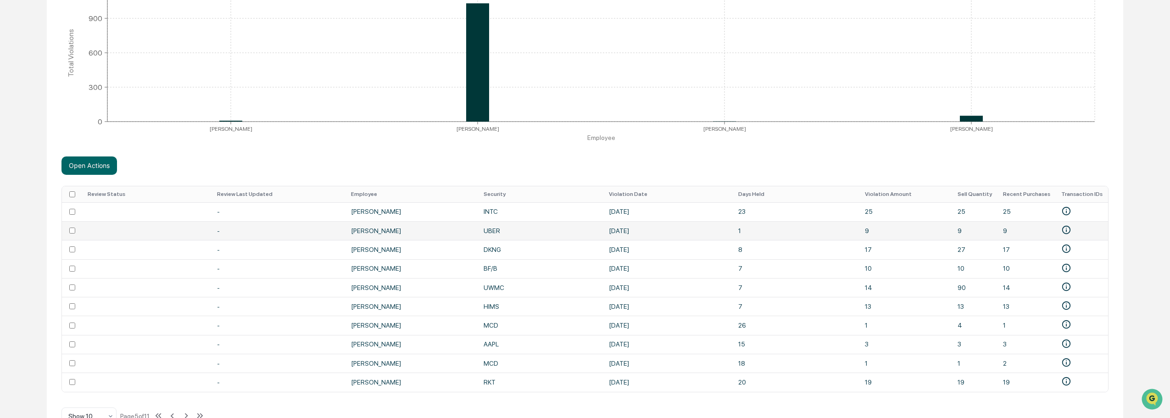
click at [72, 235] on td at bounding box center [72, 230] width 20 height 19
click at [76, 344] on td at bounding box center [72, 344] width 20 height 19
click at [71, 387] on td at bounding box center [72, 382] width 20 height 19
click at [84, 163] on button "Open Actions" at bounding box center [89, 165] width 56 height 18
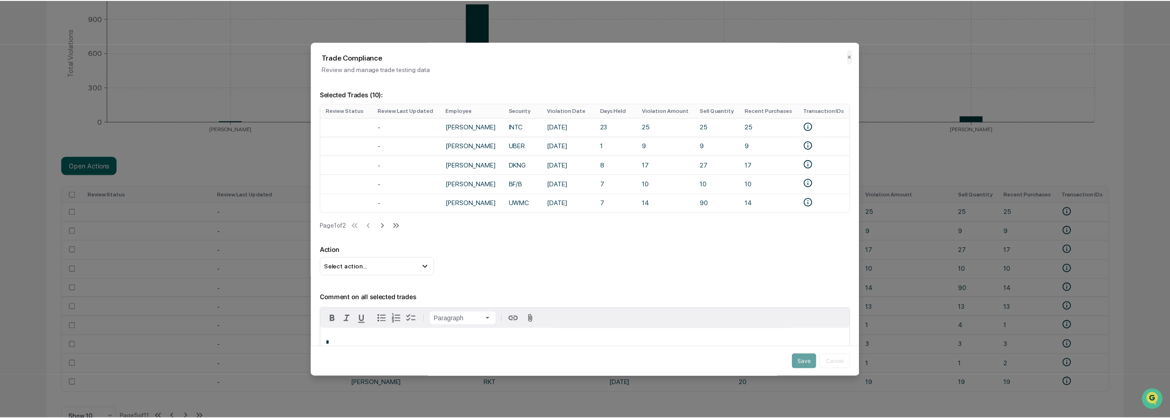
scroll to position [79, 0]
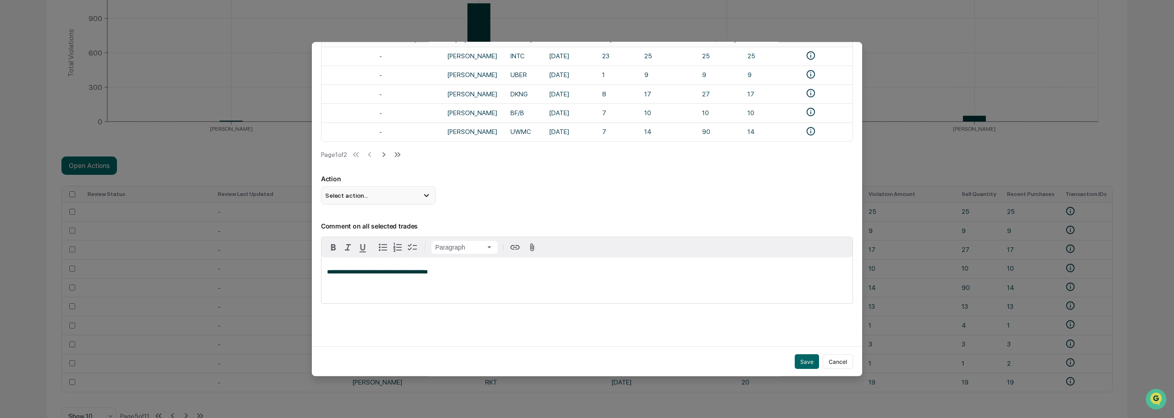
click at [369, 195] on div "Select action..." at bounding box center [378, 195] width 115 height 18
click at [357, 230] on div "Mark Not Item of Interest" at bounding box center [378, 232] width 107 height 10
click at [799, 357] on button "Save" at bounding box center [807, 361] width 24 height 15
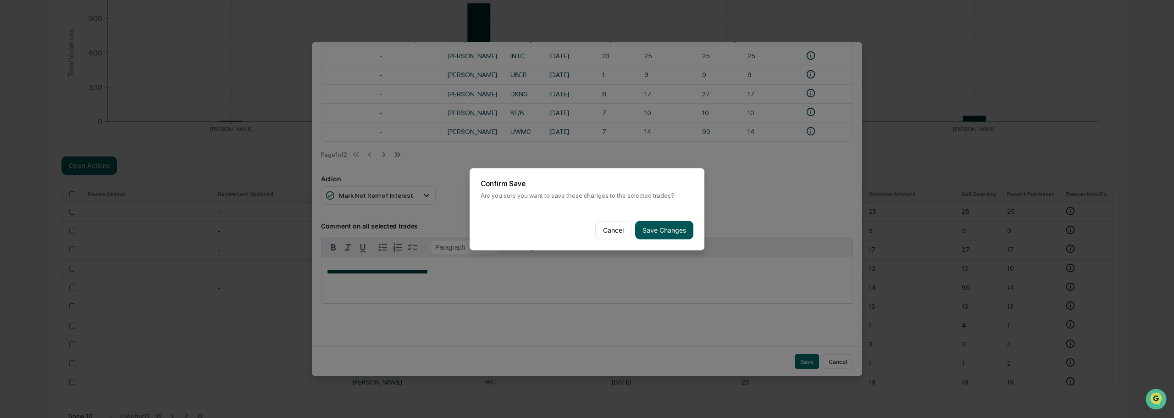
click at [673, 227] on button "Save Changes" at bounding box center [664, 230] width 58 height 18
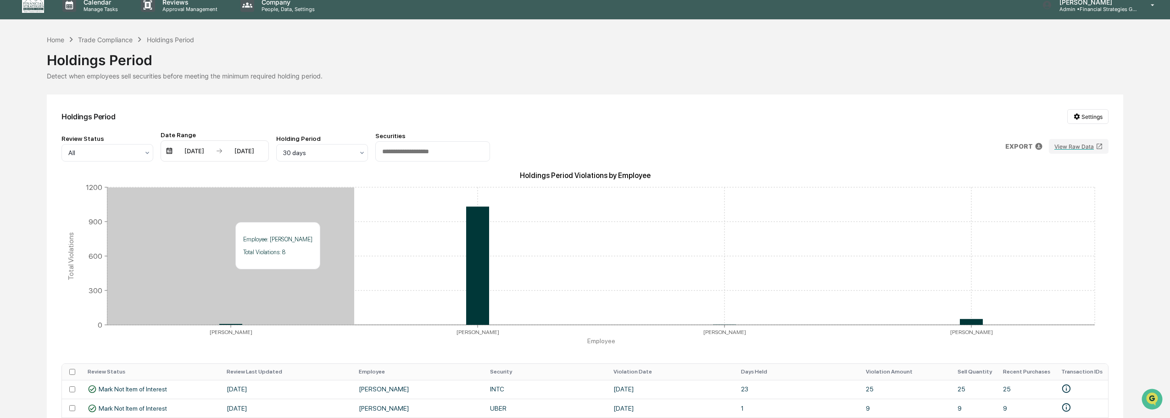
scroll to position [0, 0]
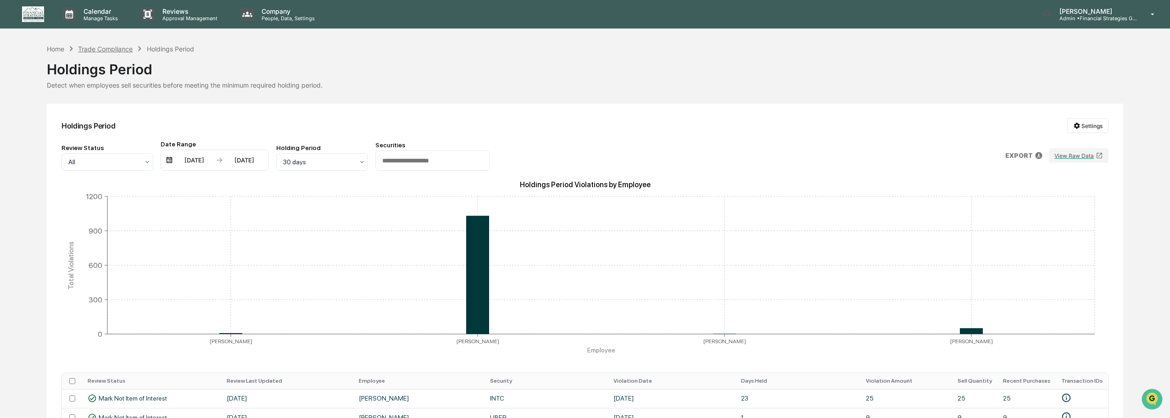
click at [112, 49] on div "Trade Compliance" at bounding box center [105, 49] width 55 height 8
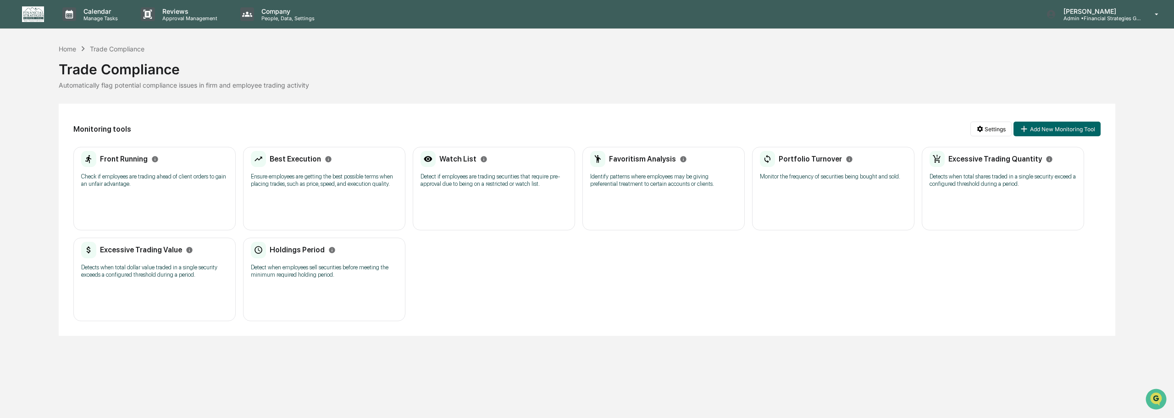
click at [670, 188] on p "Identify patterns where employees may be giving preferential treatment to certa…" at bounding box center [663, 180] width 147 height 15
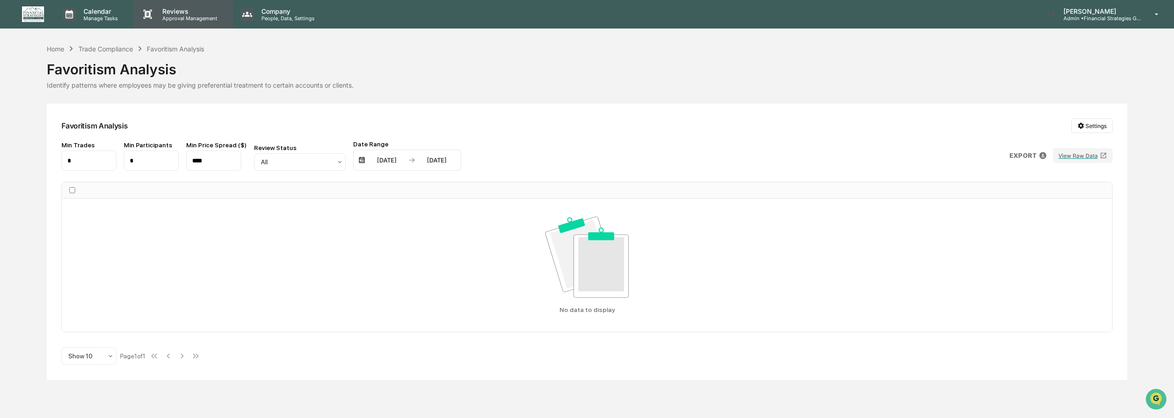
click at [178, 11] on p "Reviews" at bounding box center [188, 11] width 67 height 8
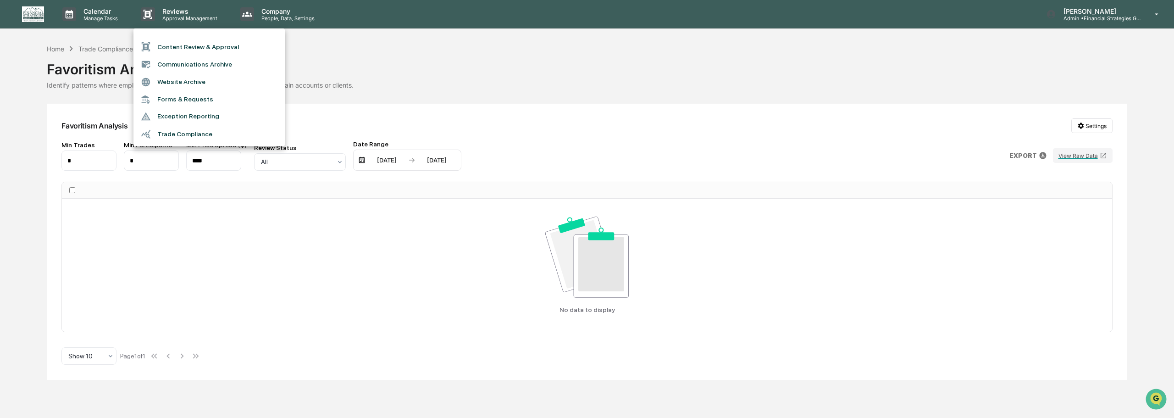
click at [184, 132] on li "Trade Compliance" at bounding box center [209, 133] width 151 height 17
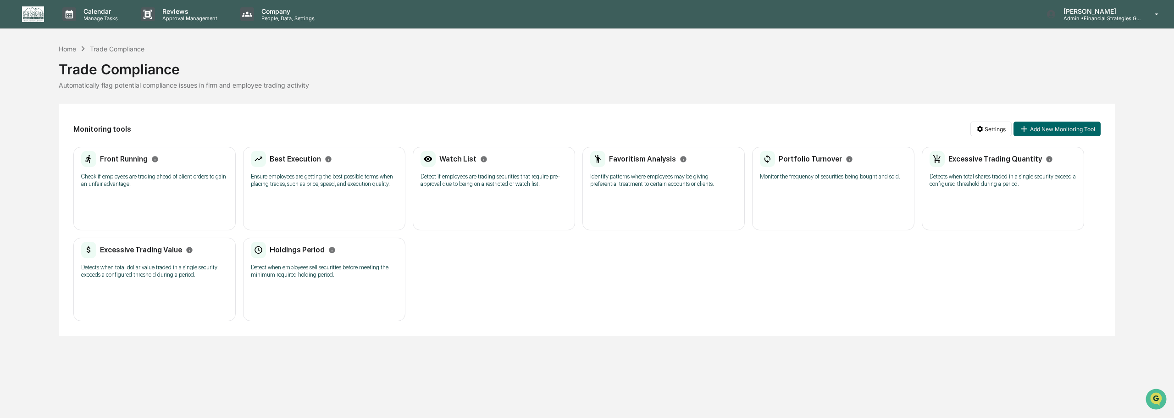
click at [963, 182] on p "Detects when total shares traded in a single security exceed a configured thres…" at bounding box center [1003, 180] width 147 height 15
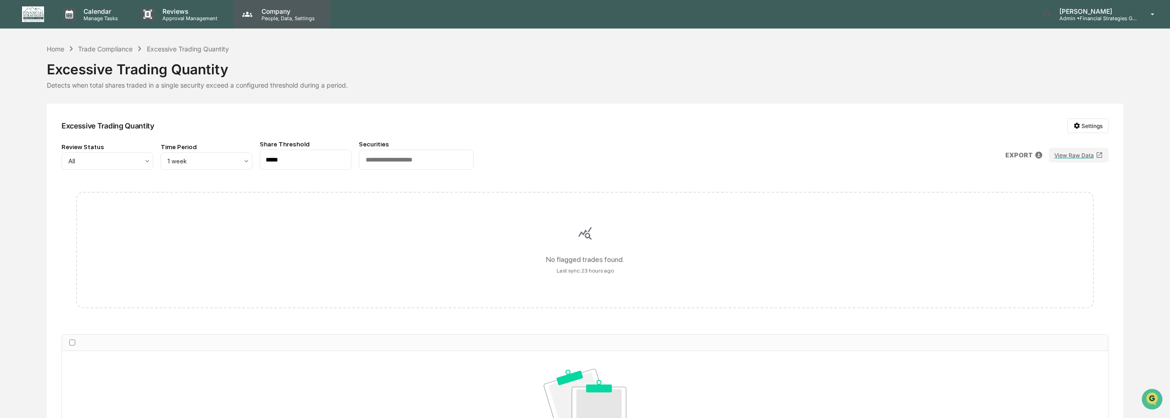
click at [270, 11] on p "Company" at bounding box center [286, 11] width 65 height 8
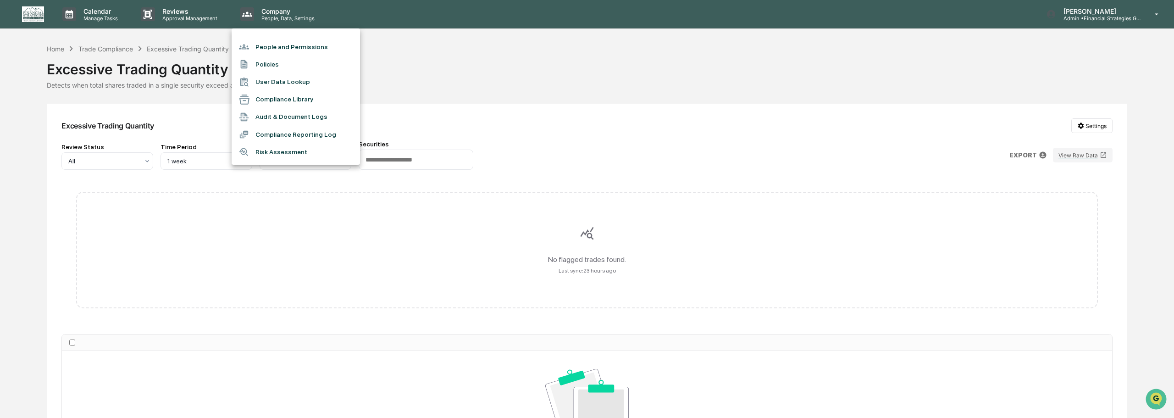
click at [206, 23] on div at bounding box center [587, 209] width 1174 height 418
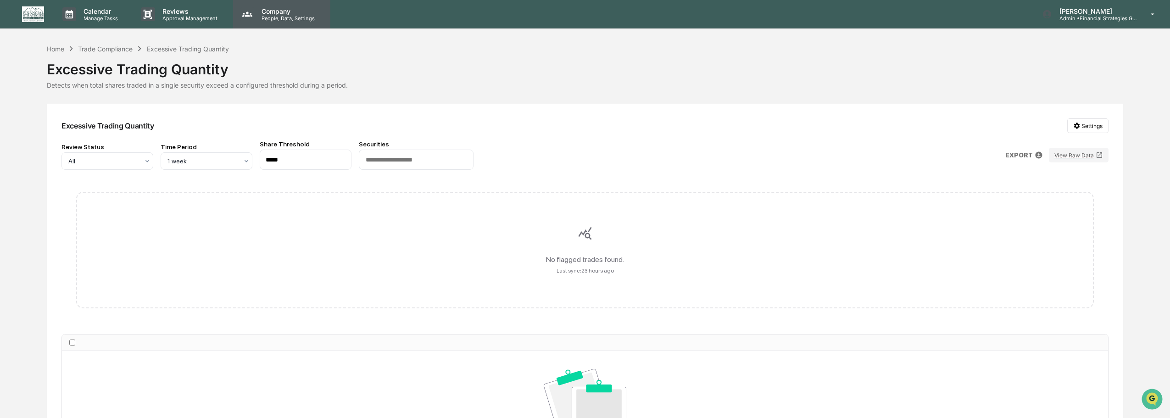
click at [280, 12] on p "Company" at bounding box center [286, 11] width 65 height 8
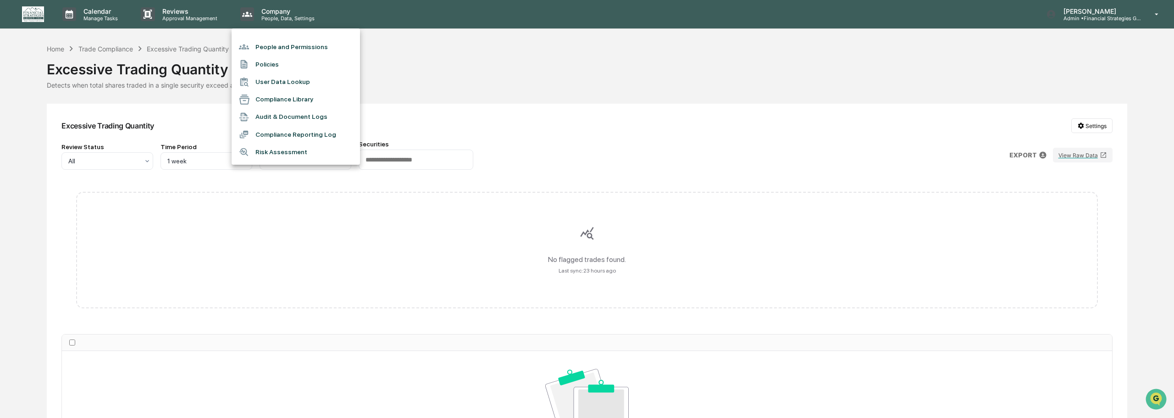
click at [183, 14] on div at bounding box center [587, 209] width 1174 height 418
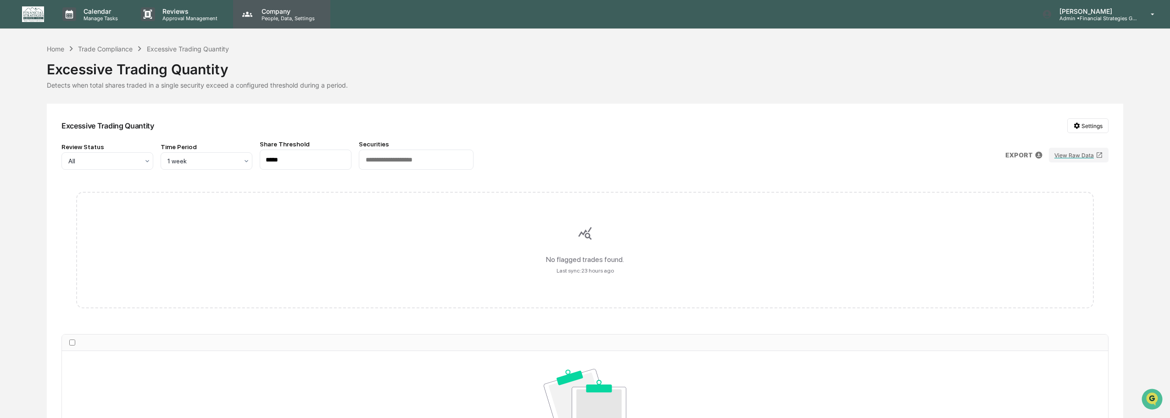
click at [285, 19] on p "People, Data, Settings" at bounding box center [286, 18] width 65 height 6
